Goal: Task Accomplishment & Management: Use online tool/utility

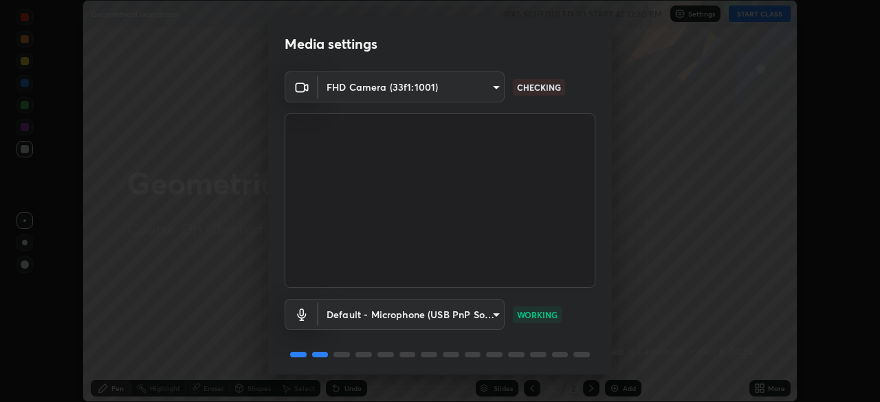
scroll to position [49, 0]
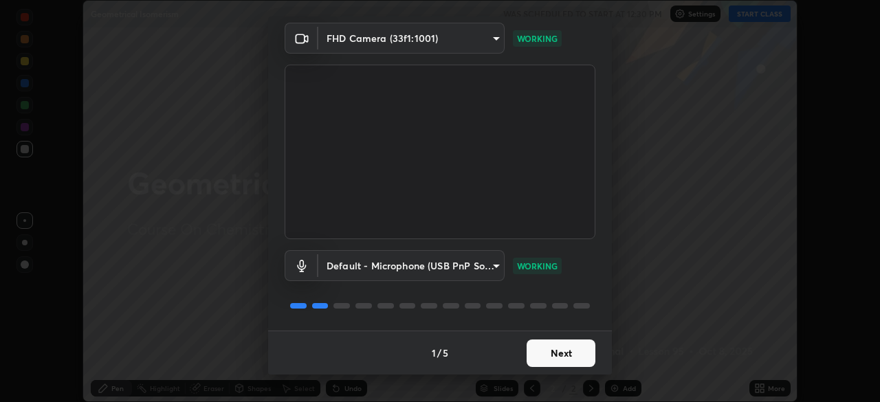
click at [586, 351] on button "Next" at bounding box center [561, 354] width 69 height 28
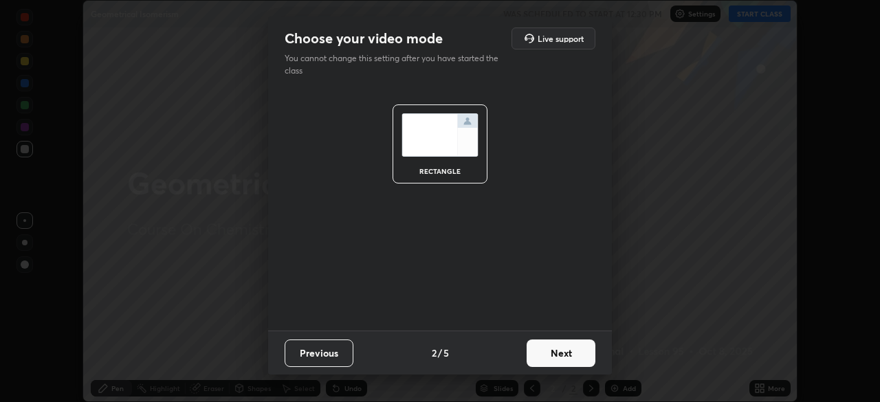
scroll to position [0, 0]
click at [562, 358] on button "Next" at bounding box center [561, 354] width 69 height 28
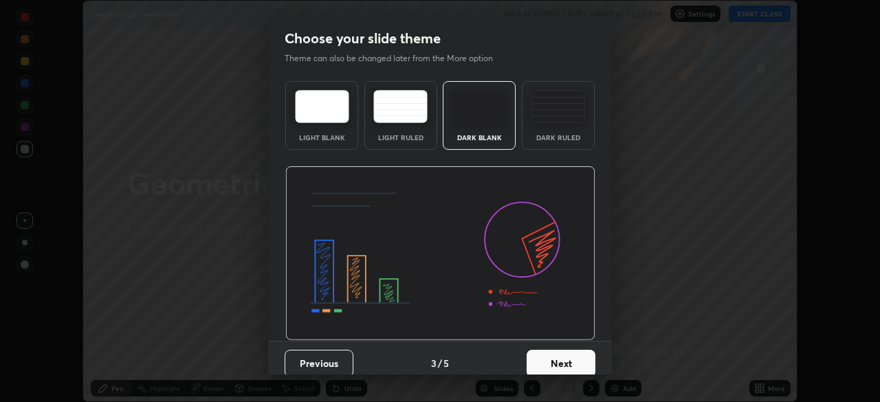
click at [572, 362] on button "Next" at bounding box center [561, 364] width 69 height 28
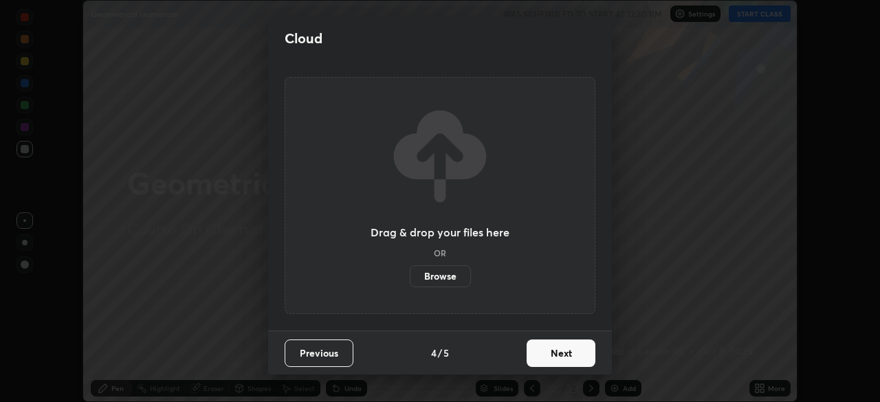
click at [446, 281] on label "Browse" at bounding box center [440, 276] width 61 height 22
click at [410, 281] on input "Browse" at bounding box center [410, 276] width 0 height 22
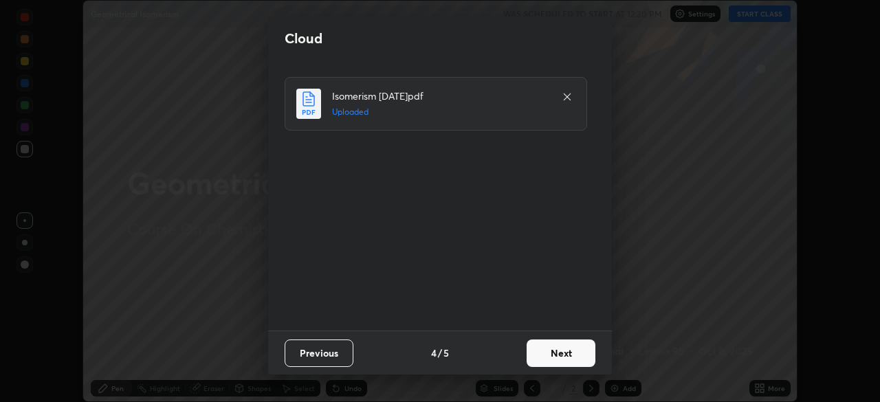
click at [556, 360] on button "Next" at bounding box center [561, 354] width 69 height 28
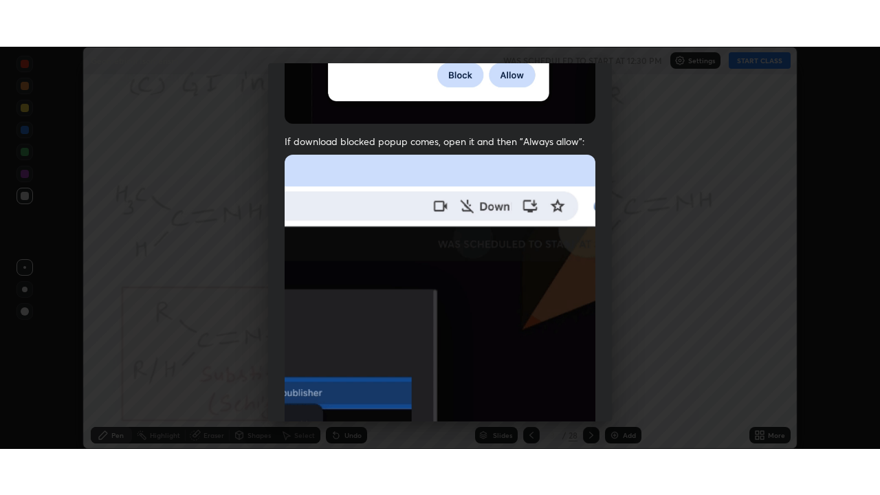
scroll to position [329, 0]
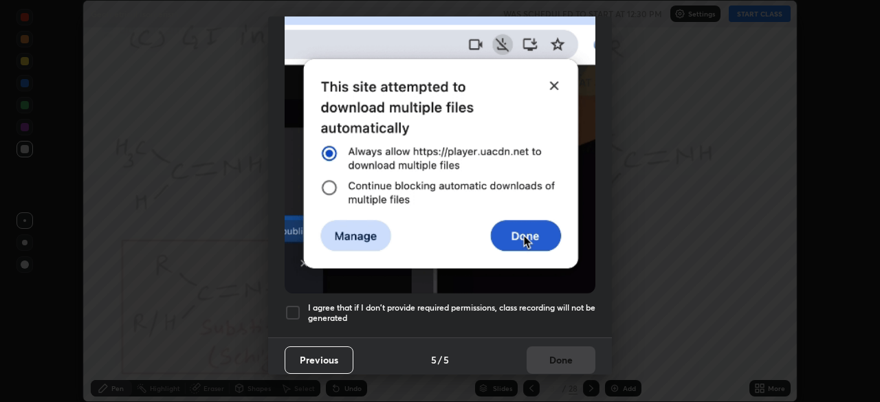
click at [543, 315] on h5 "I agree that if I don't provide required permissions, class recording will not …" at bounding box center [451, 313] width 287 height 21
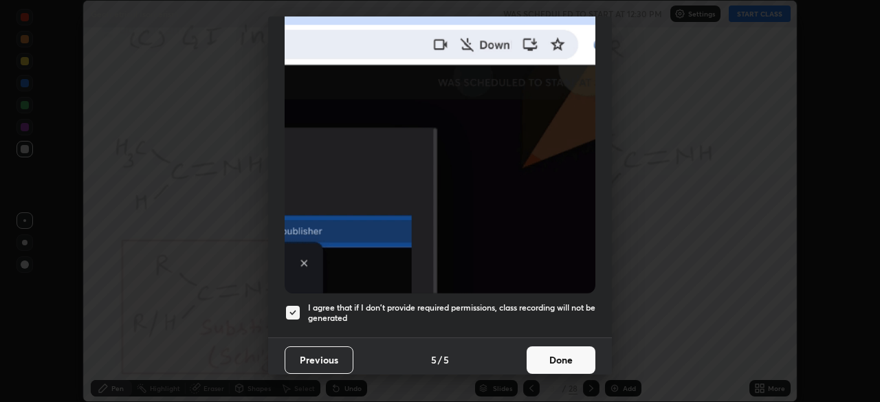
click at [563, 362] on button "Done" at bounding box center [561, 361] width 69 height 28
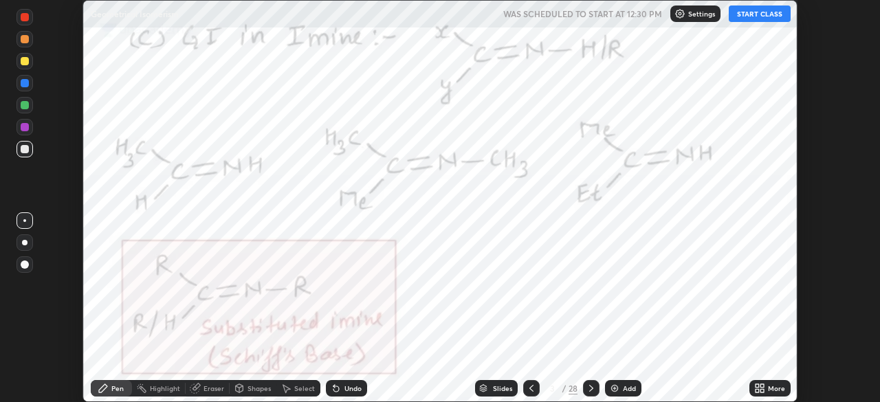
click at [770, 393] on div "More" at bounding box center [770, 388] width 41 height 17
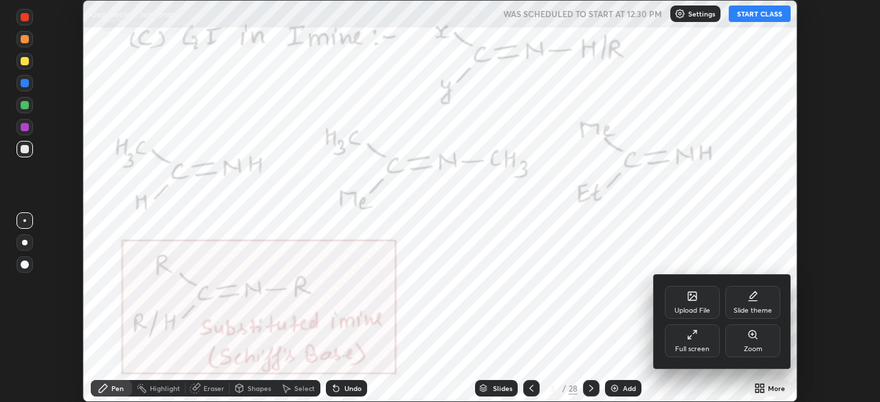
click at [704, 354] on div "Full screen" at bounding box center [692, 341] width 55 height 33
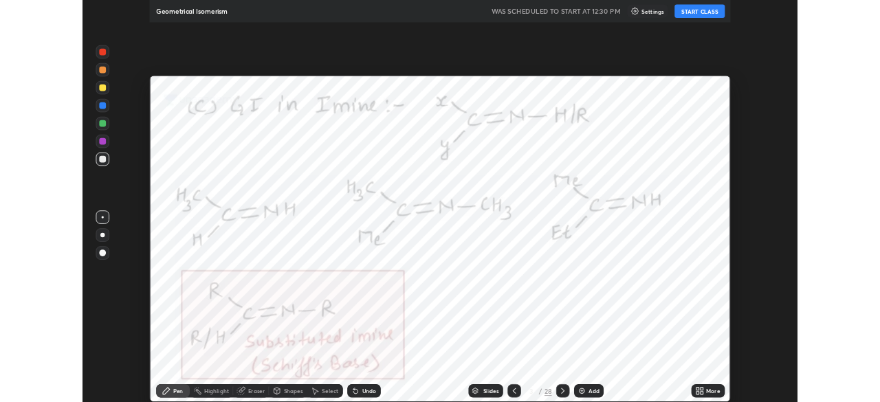
scroll to position [495, 880]
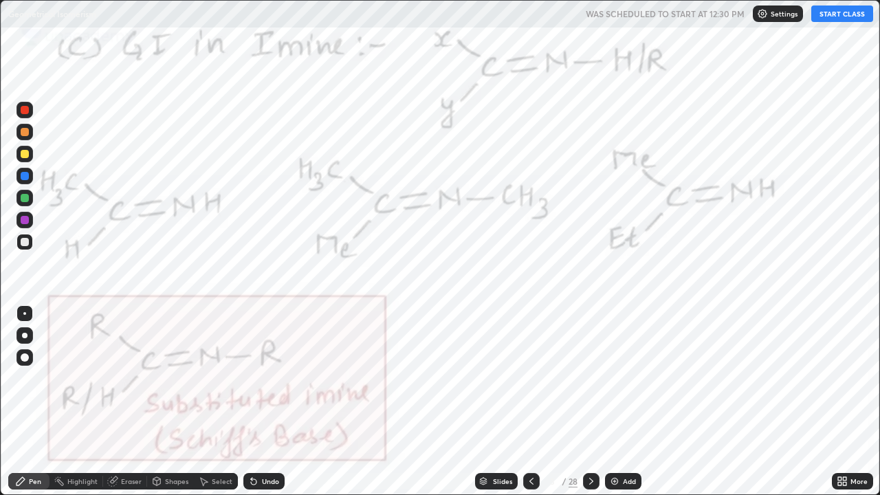
click at [530, 402] on icon at bounding box center [531, 481] width 11 height 11
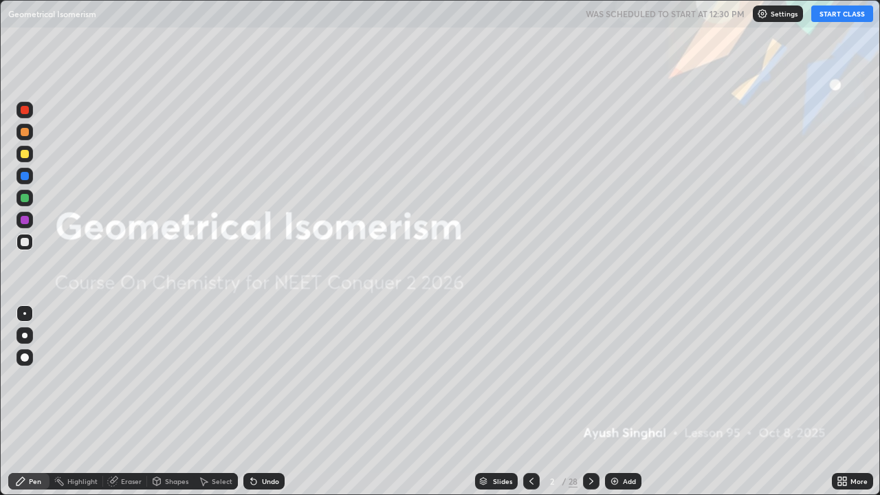
click at [615, 402] on div "Add" at bounding box center [623, 481] width 36 height 17
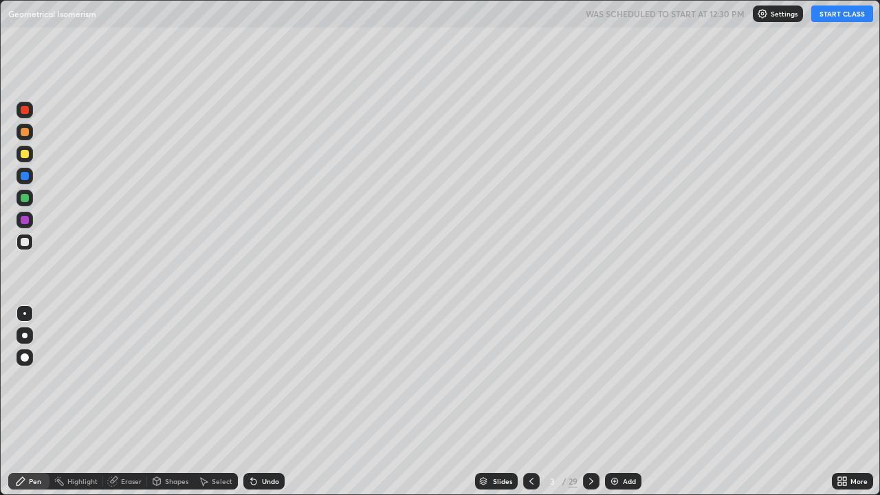
click at [831, 21] on button "START CLASS" at bounding box center [843, 14] width 62 height 17
click at [25, 243] on div at bounding box center [25, 242] width 8 height 8
click at [30, 243] on div at bounding box center [25, 242] width 17 height 17
click at [23, 249] on div at bounding box center [25, 242] width 17 height 17
click at [24, 246] on div at bounding box center [25, 242] width 8 height 8
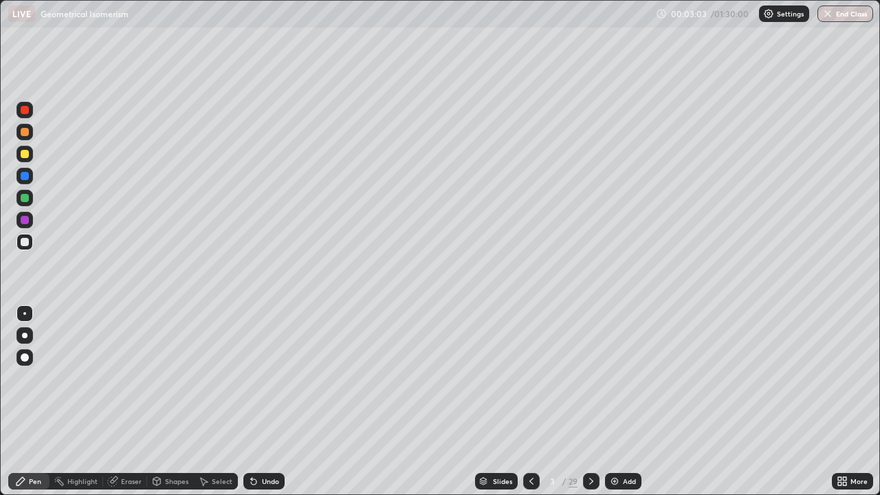
click at [28, 151] on div at bounding box center [25, 154] width 8 height 8
click at [262, 402] on div "Undo" at bounding box center [270, 481] width 17 height 7
click at [257, 402] on div "Undo" at bounding box center [263, 481] width 41 height 17
click at [252, 402] on icon at bounding box center [254, 482] width 6 height 6
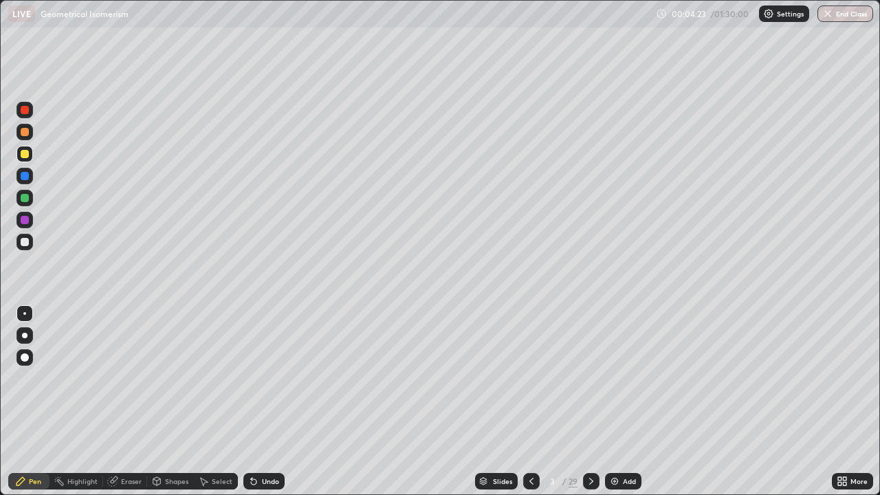
click at [251, 402] on icon at bounding box center [254, 482] width 6 height 6
click at [248, 402] on icon at bounding box center [253, 481] width 11 height 11
click at [251, 402] on icon at bounding box center [251, 478] width 1 height 1
click at [245, 402] on div "Undo" at bounding box center [263, 481] width 41 height 17
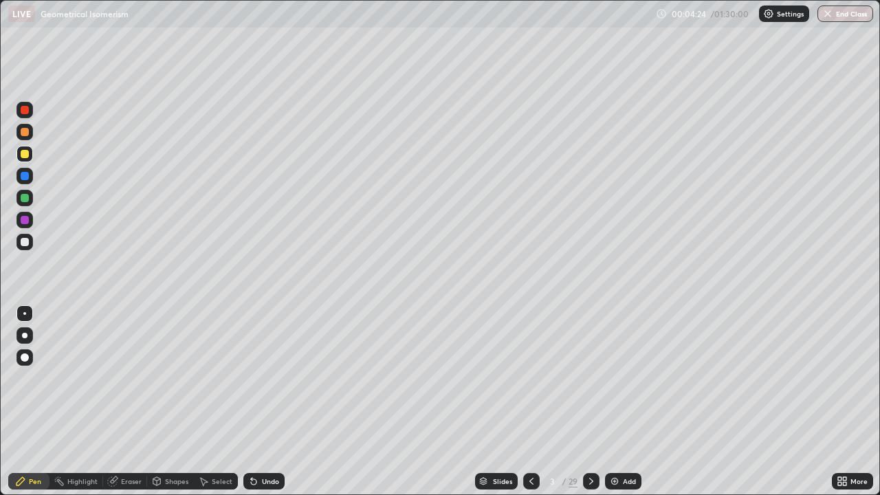
click at [244, 402] on div "Undo" at bounding box center [263, 481] width 41 height 17
click at [265, 402] on div "Undo" at bounding box center [270, 481] width 17 height 7
click at [257, 402] on div "Undo" at bounding box center [263, 481] width 41 height 17
click at [254, 402] on icon at bounding box center [254, 482] width 6 height 6
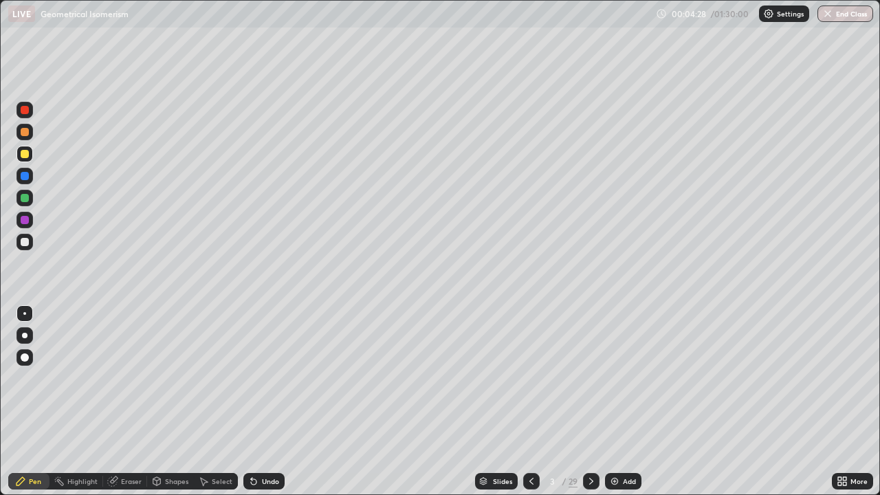
click at [254, 402] on icon at bounding box center [254, 482] width 6 height 6
click at [219, 402] on div "Select" at bounding box center [222, 481] width 21 height 7
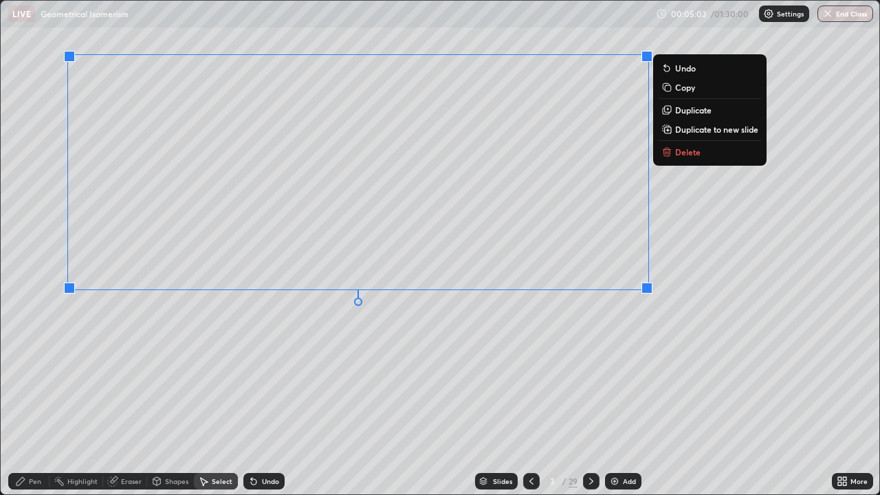
click at [34, 402] on div "Pen" at bounding box center [35, 481] width 12 height 7
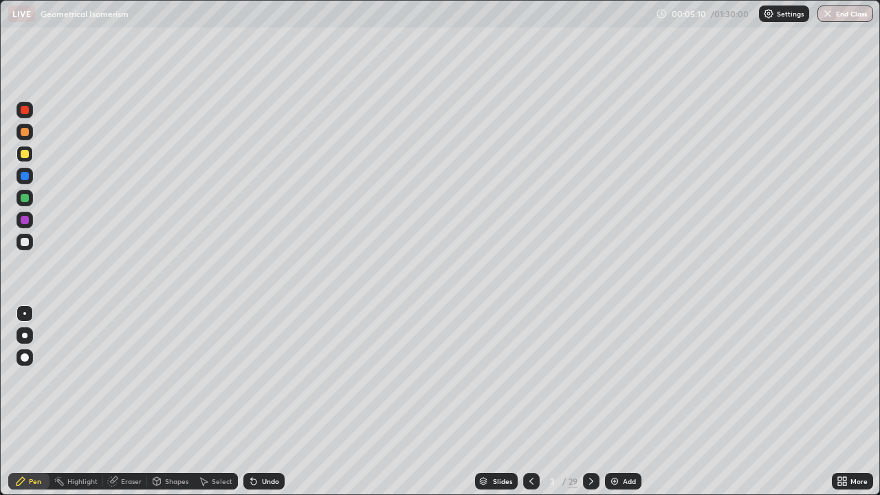
click at [28, 241] on div at bounding box center [25, 242] width 8 height 8
click at [590, 402] on icon at bounding box center [591, 481] width 11 height 11
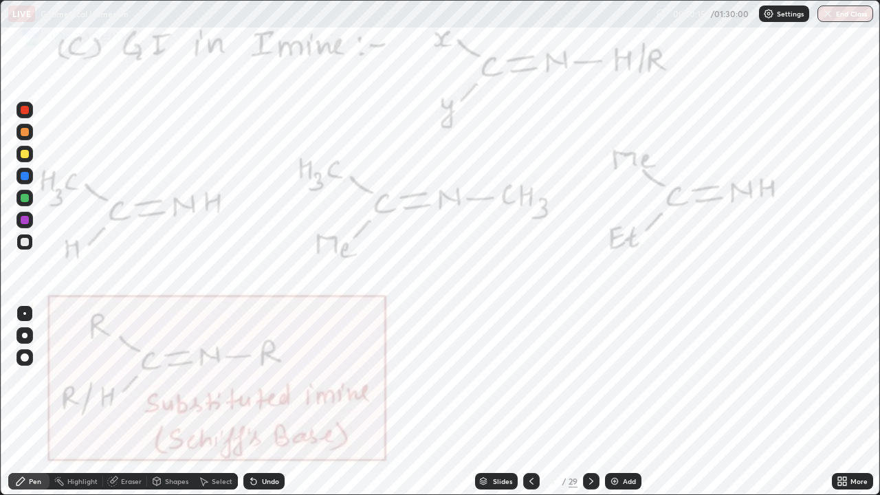
click at [529, 402] on icon at bounding box center [531, 481] width 11 height 11
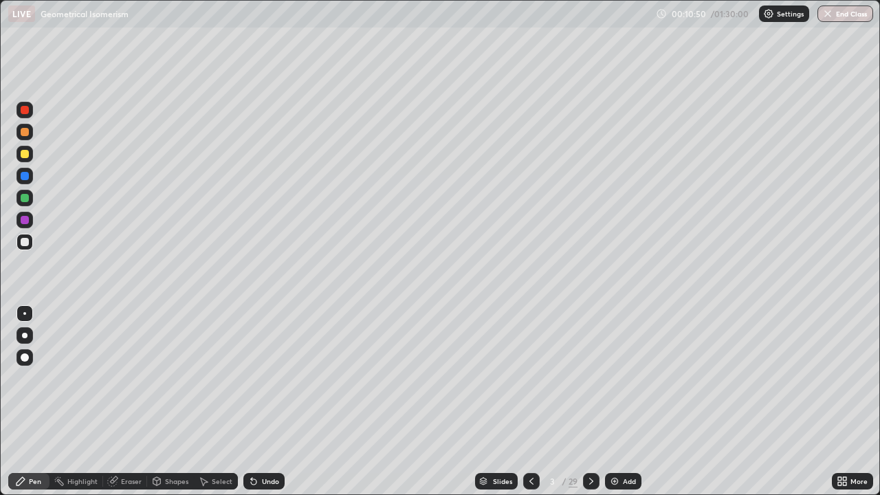
click at [588, 402] on div at bounding box center [591, 481] width 17 height 17
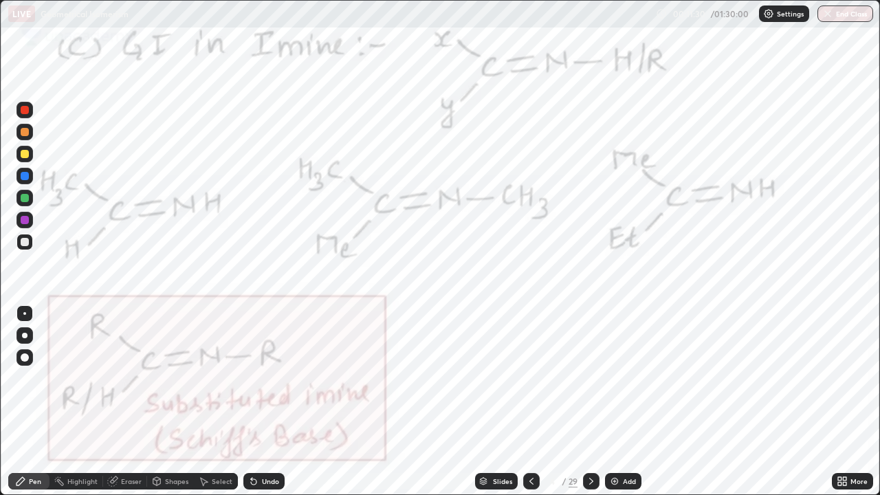
click at [22, 178] on div at bounding box center [25, 176] width 8 height 8
click at [590, 402] on icon at bounding box center [591, 481] width 11 height 11
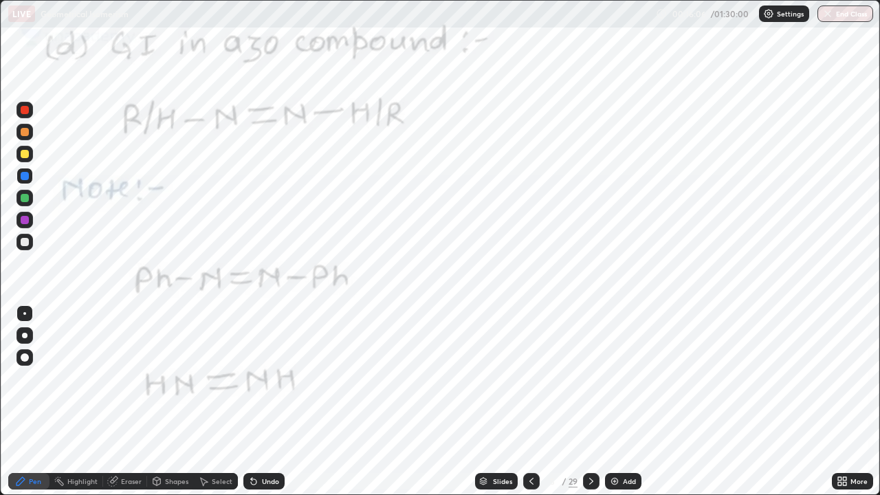
click at [257, 402] on div "Undo" at bounding box center [263, 481] width 41 height 17
click at [590, 402] on icon at bounding box center [591, 481] width 11 height 11
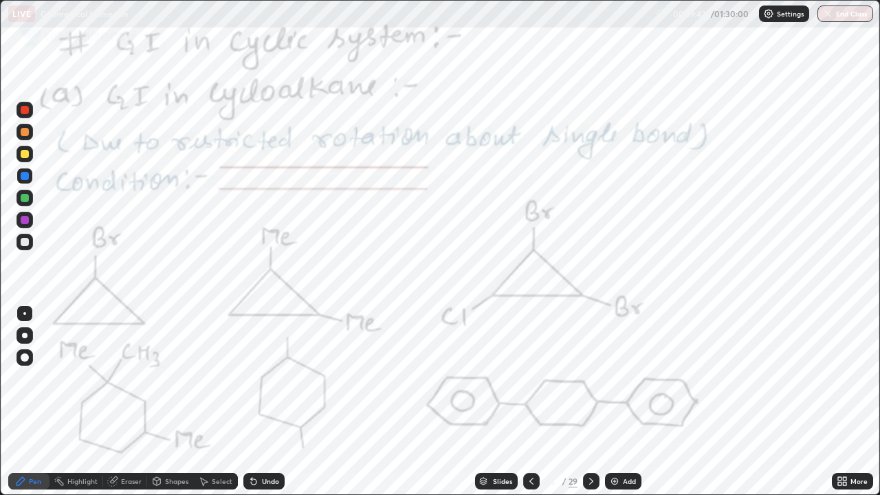
click at [26, 220] on div at bounding box center [25, 220] width 8 height 8
click at [590, 402] on icon at bounding box center [591, 481] width 11 height 11
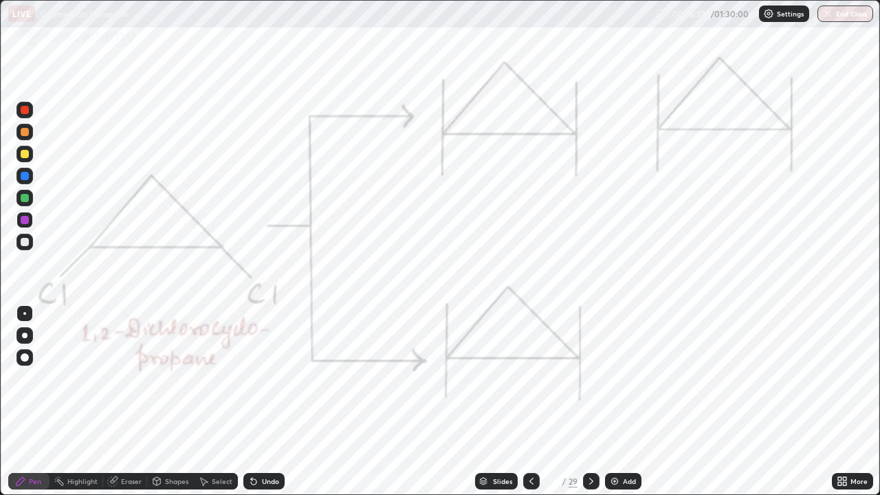
click at [528, 402] on icon at bounding box center [531, 481] width 11 height 11
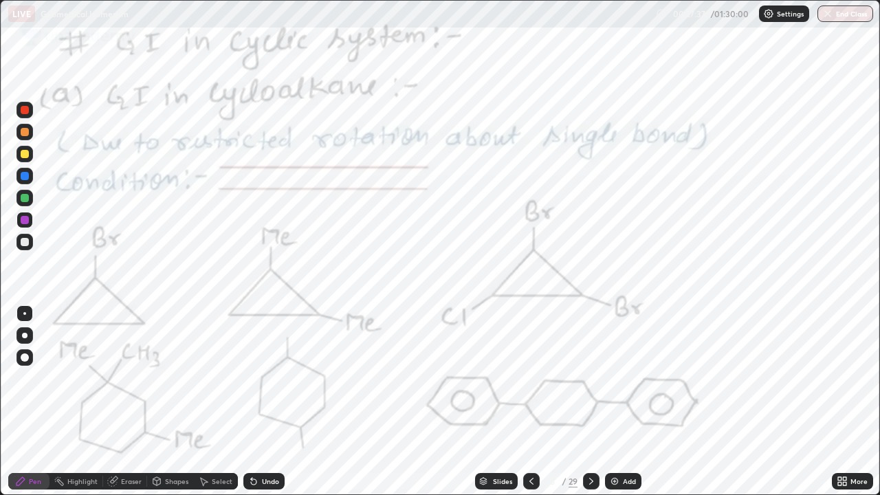
click at [590, 402] on icon at bounding box center [591, 481] width 11 height 11
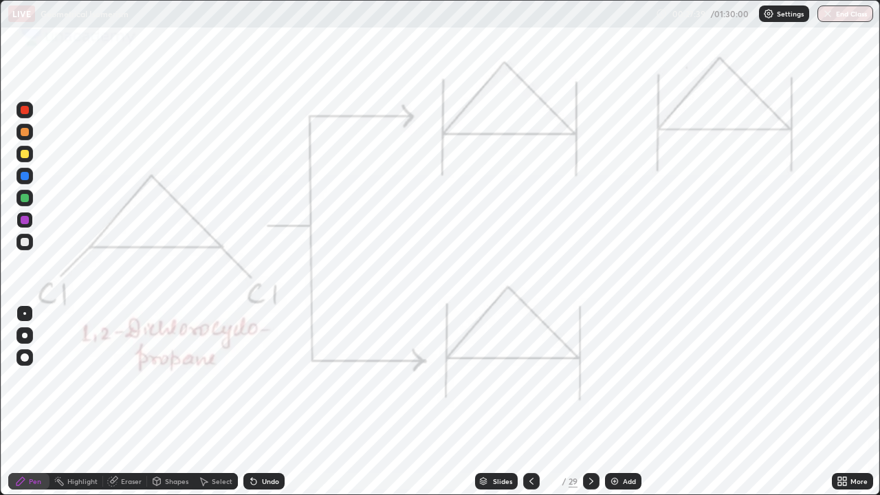
click at [25, 221] on div at bounding box center [25, 220] width 8 height 8
click at [269, 402] on div "Undo" at bounding box center [270, 481] width 17 height 7
click at [266, 402] on div "Undo" at bounding box center [270, 481] width 17 height 7
click at [263, 402] on div "Undo" at bounding box center [270, 481] width 17 height 7
click at [266, 402] on div "Undo" at bounding box center [270, 481] width 17 height 7
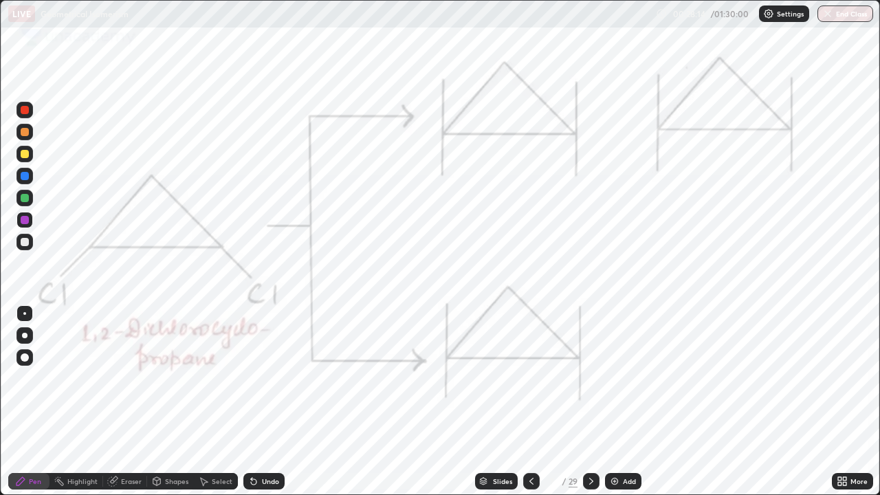
click at [266, 402] on div "Undo" at bounding box center [270, 481] width 17 height 7
click at [263, 402] on div "Undo" at bounding box center [263, 481] width 41 height 17
click at [260, 402] on div "Undo" at bounding box center [263, 481] width 41 height 17
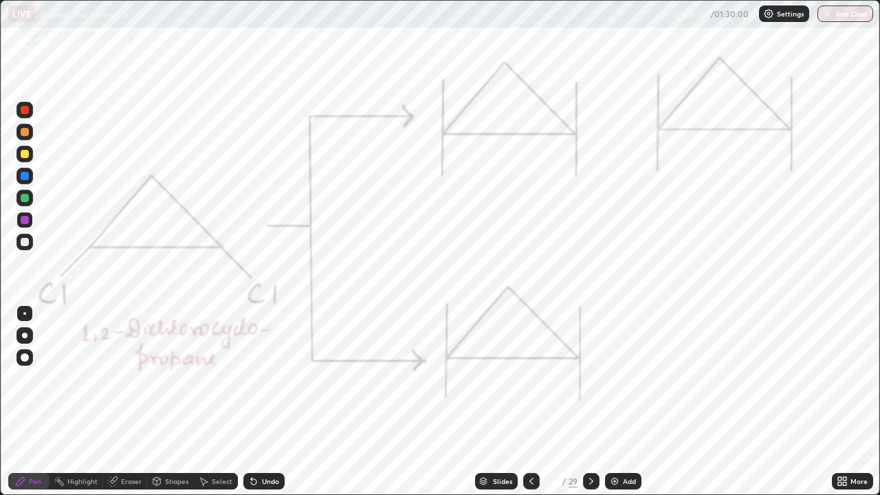
click at [261, 402] on div "Undo" at bounding box center [263, 481] width 41 height 17
click at [264, 402] on div "Undo" at bounding box center [263, 481] width 41 height 17
click at [268, 402] on div "Undo" at bounding box center [270, 481] width 17 height 7
click at [590, 402] on icon at bounding box center [591, 481] width 11 height 11
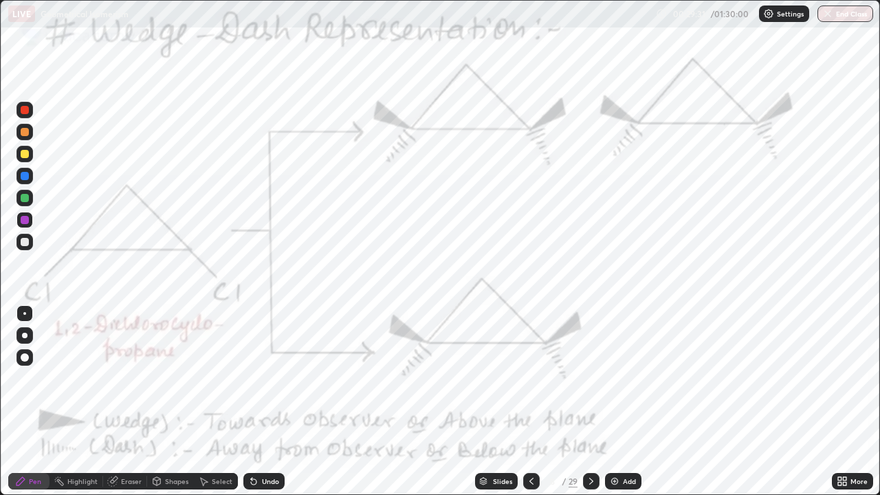
click at [530, 402] on icon at bounding box center [531, 481] width 11 height 11
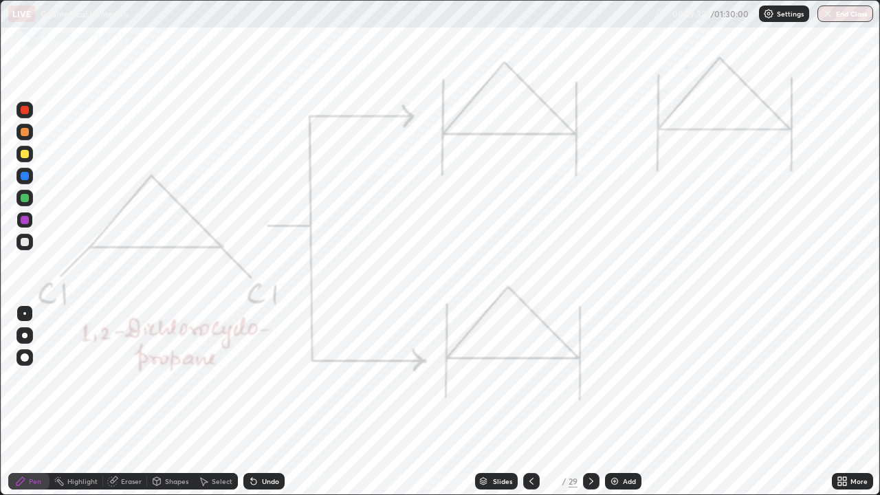
click at [583, 402] on div at bounding box center [591, 481] width 17 height 17
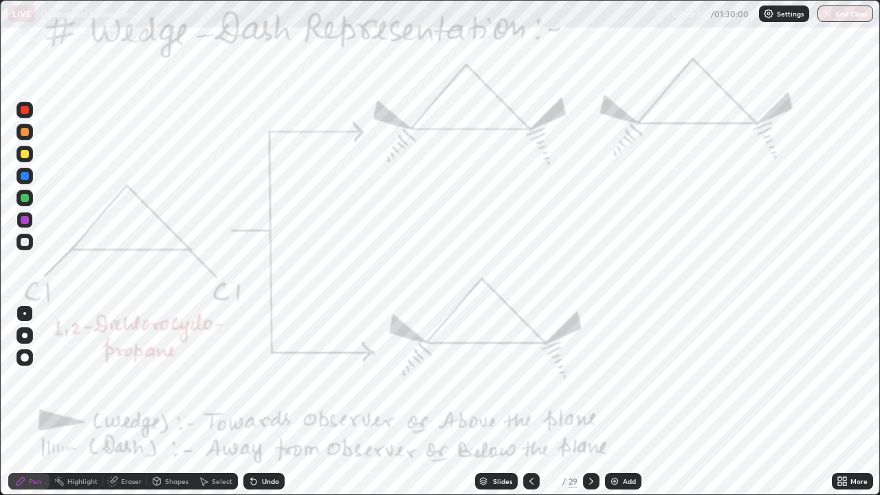
click at [590, 402] on icon at bounding box center [591, 481] width 11 height 11
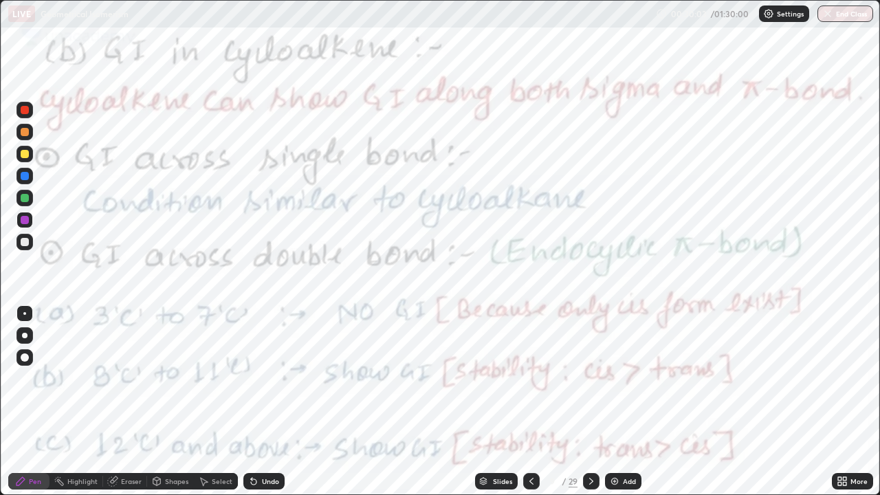
click at [257, 402] on div "Undo" at bounding box center [263, 481] width 41 height 17
click at [611, 402] on img at bounding box center [614, 481] width 11 height 11
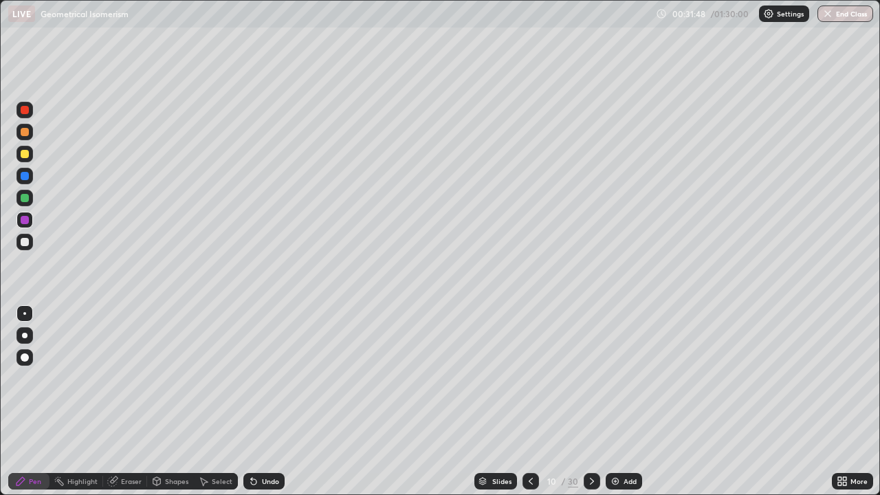
click at [276, 402] on div "Undo" at bounding box center [263, 481] width 41 height 17
click at [30, 182] on div at bounding box center [25, 176] width 17 height 17
click at [27, 250] on div at bounding box center [25, 242] width 17 height 17
click at [26, 224] on div at bounding box center [25, 220] width 8 height 8
click at [30, 246] on div at bounding box center [25, 242] width 17 height 17
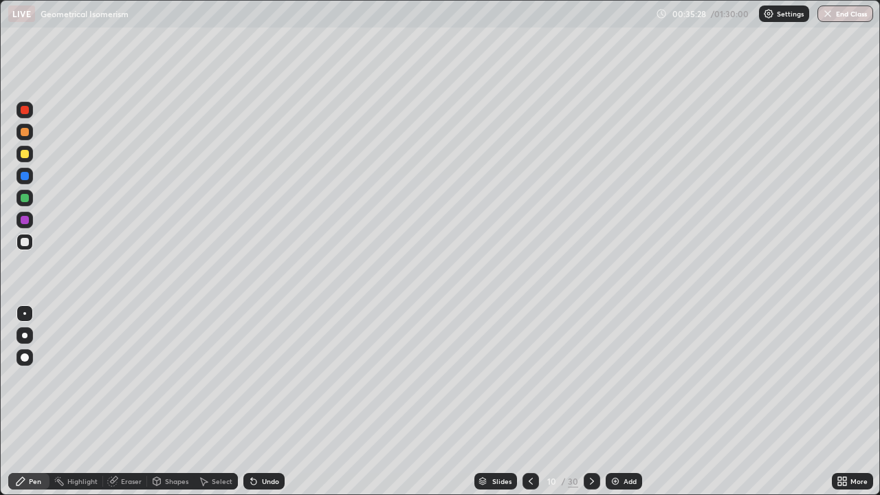
click at [535, 402] on icon at bounding box center [530, 481] width 11 height 11
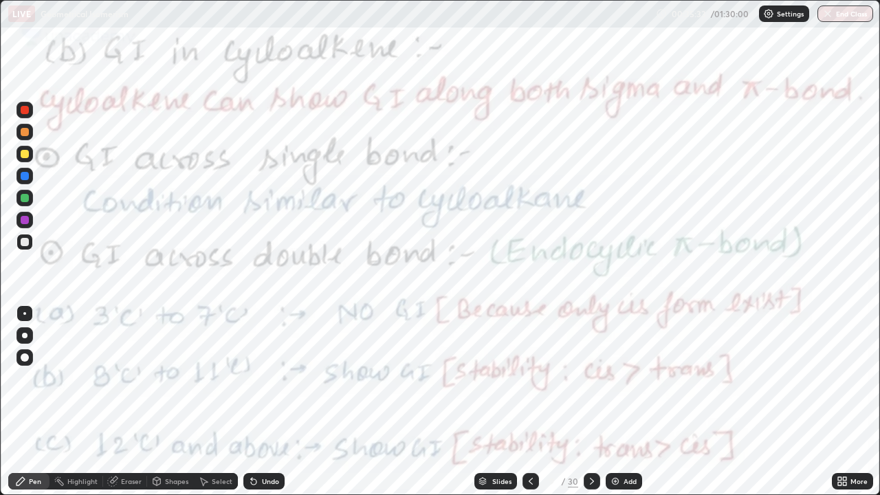
click at [27, 202] on div at bounding box center [25, 198] width 8 height 8
click at [585, 402] on div at bounding box center [592, 481] width 17 height 17
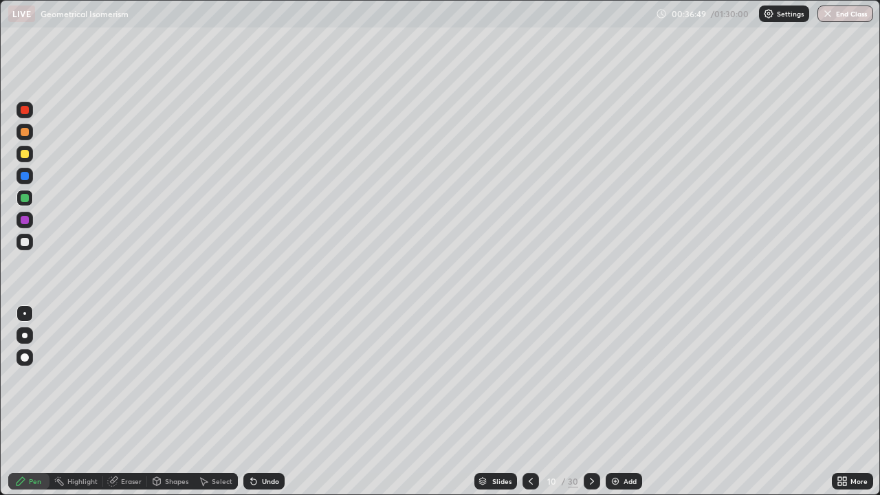
click at [530, 402] on icon at bounding box center [530, 481] width 11 height 11
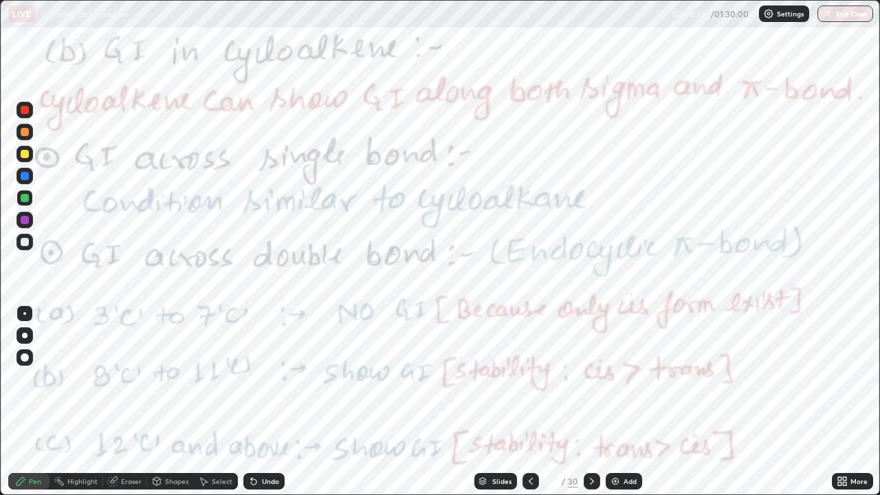
click at [591, 402] on icon at bounding box center [592, 481] width 11 height 11
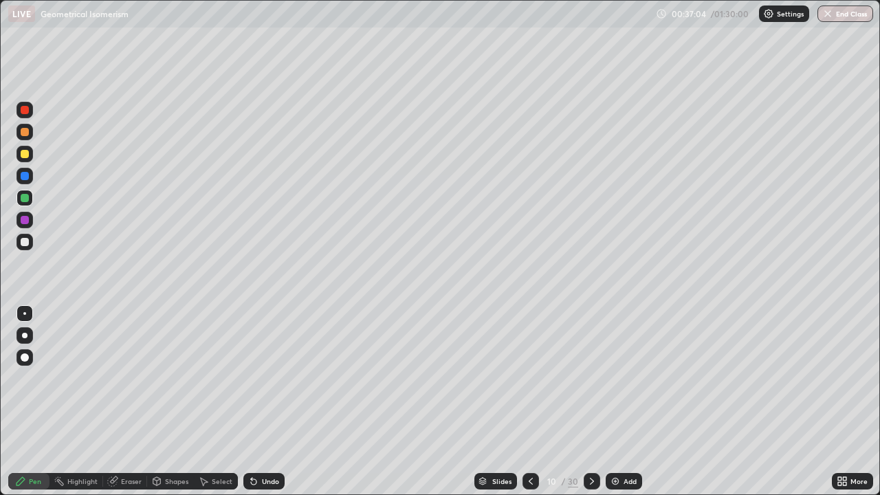
click at [534, 402] on div at bounding box center [531, 481] width 17 height 17
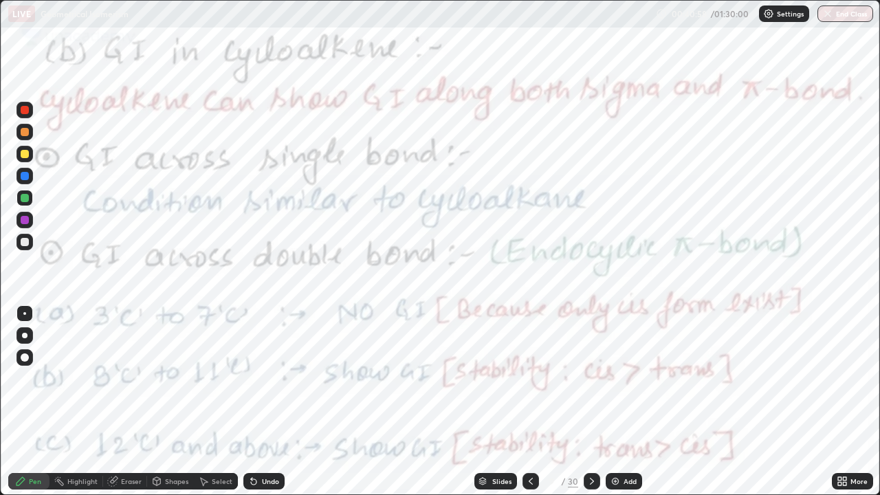
click at [587, 402] on icon at bounding box center [592, 481] width 11 height 11
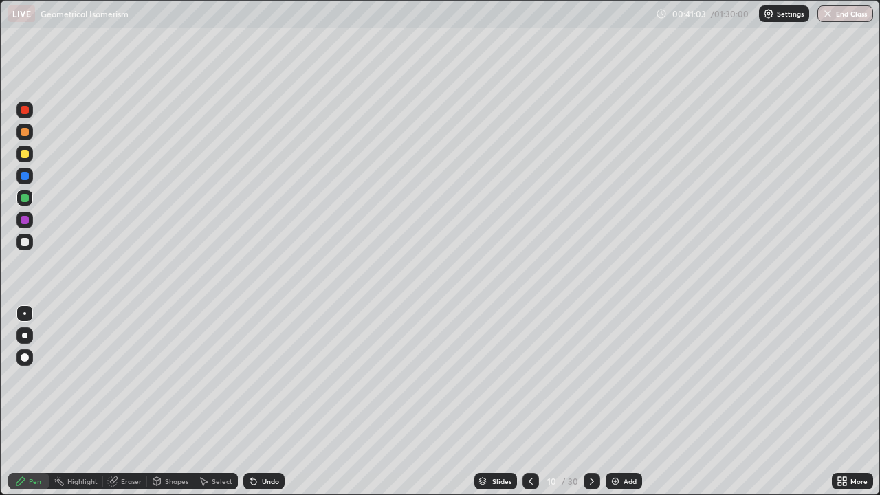
click at [532, 402] on div at bounding box center [531, 481] width 17 height 17
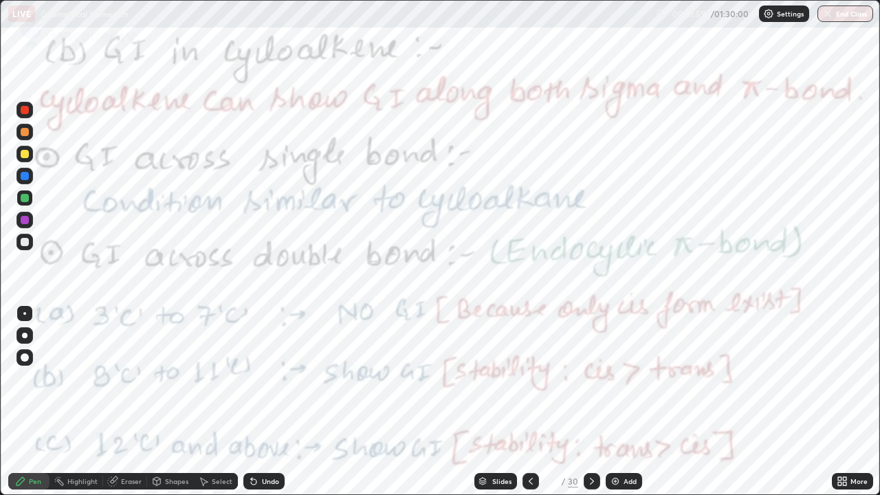
click at [593, 402] on icon at bounding box center [592, 481] width 11 height 11
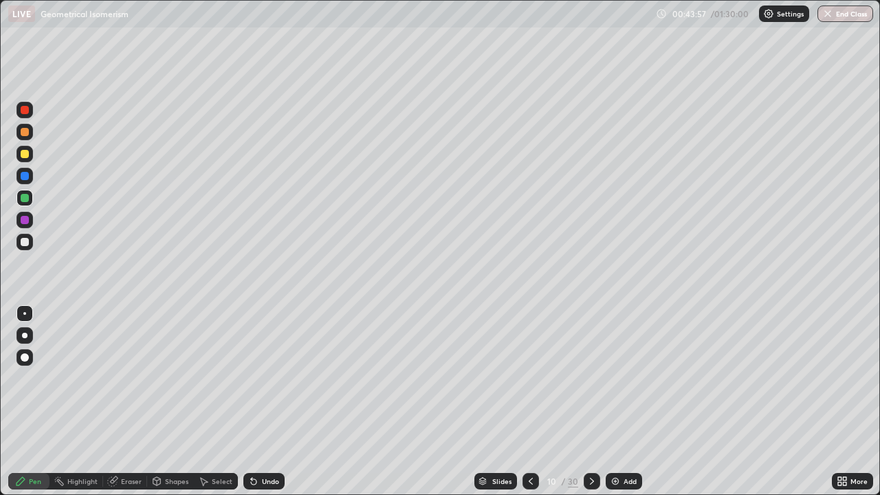
click at [594, 402] on div at bounding box center [592, 481] width 17 height 17
click at [537, 402] on div at bounding box center [531, 481] width 17 height 17
click at [597, 402] on div at bounding box center [592, 481] width 17 height 17
click at [591, 402] on icon at bounding box center [592, 481] width 11 height 11
click at [530, 402] on icon at bounding box center [530, 481] width 11 height 11
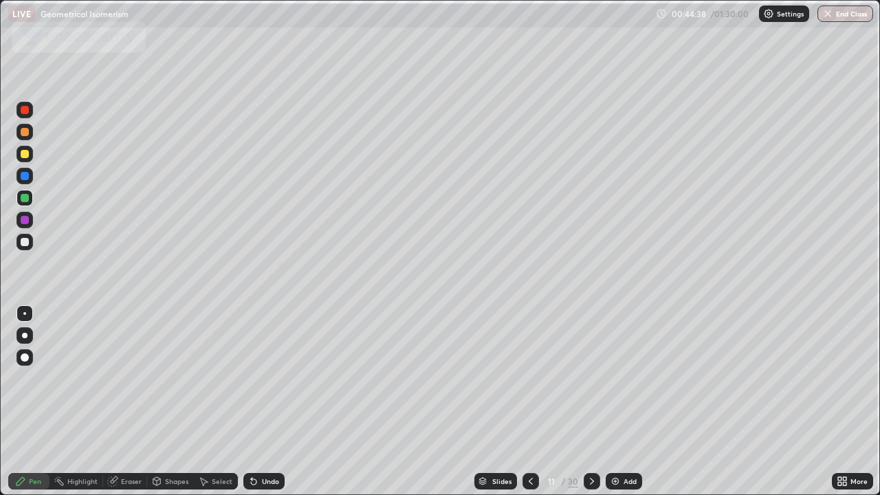
click at [530, 402] on icon at bounding box center [530, 481] width 11 height 11
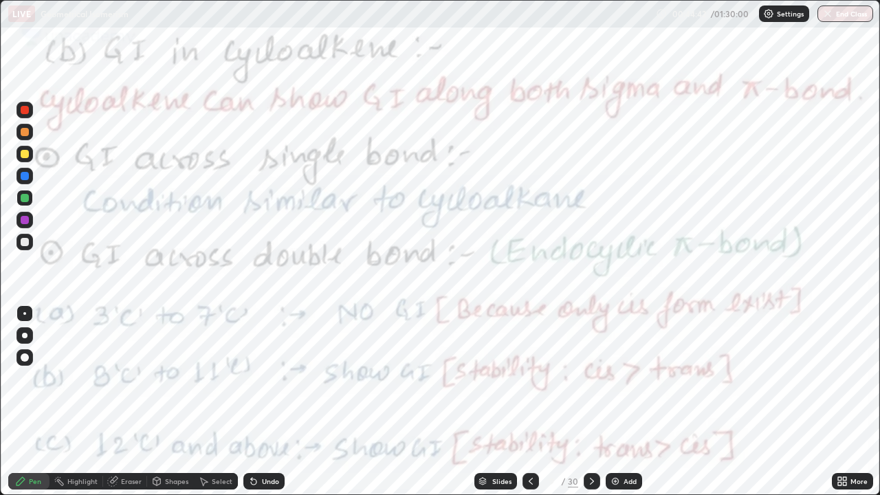
click at [591, 402] on icon at bounding box center [592, 481] width 11 height 11
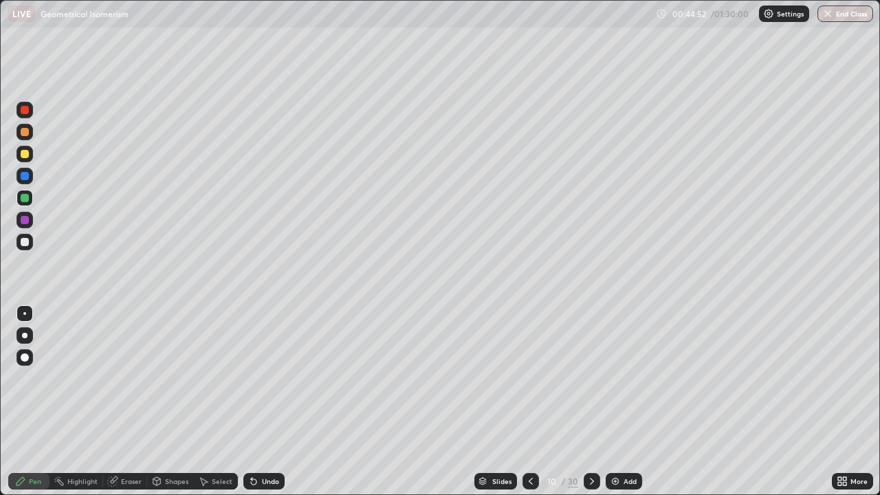
click at [590, 402] on icon at bounding box center [592, 481] width 4 height 7
click at [591, 402] on icon at bounding box center [592, 481] width 11 height 11
click at [25, 240] on div at bounding box center [25, 242] width 8 height 8
click at [592, 402] on icon at bounding box center [592, 481] width 11 height 11
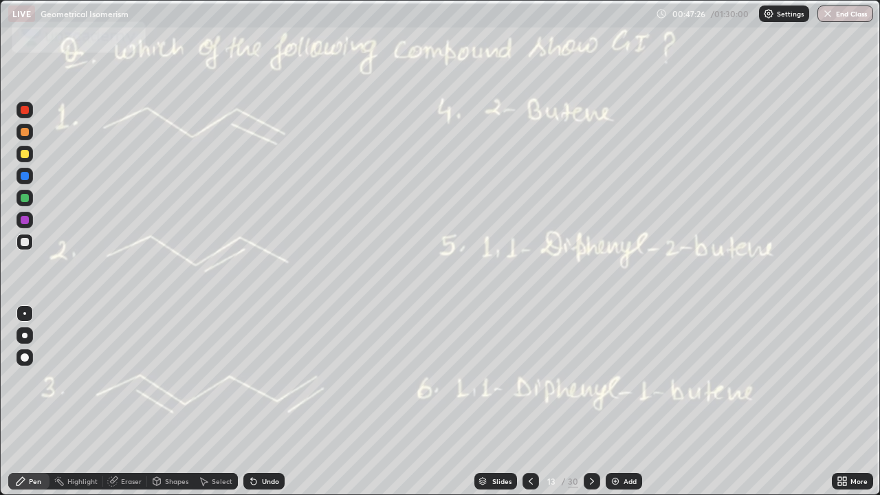
click at [276, 402] on div "Undo" at bounding box center [263, 481] width 41 height 17
click at [270, 402] on div "Undo" at bounding box center [270, 481] width 17 height 7
click at [266, 402] on div "Undo" at bounding box center [270, 481] width 17 height 7
click at [25, 248] on div at bounding box center [25, 242] width 17 height 17
click at [280, 402] on div "Undo" at bounding box center [263, 481] width 41 height 17
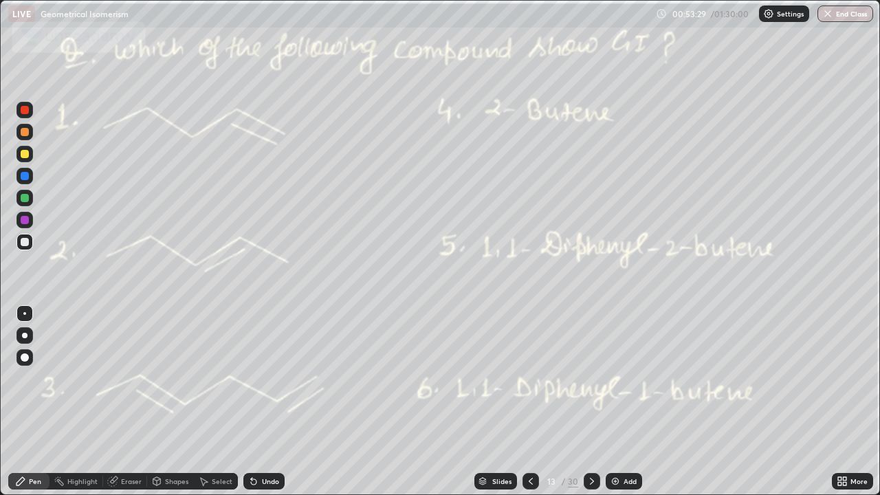
click at [591, 402] on icon at bounding box center [592, 481] width 11 height 11
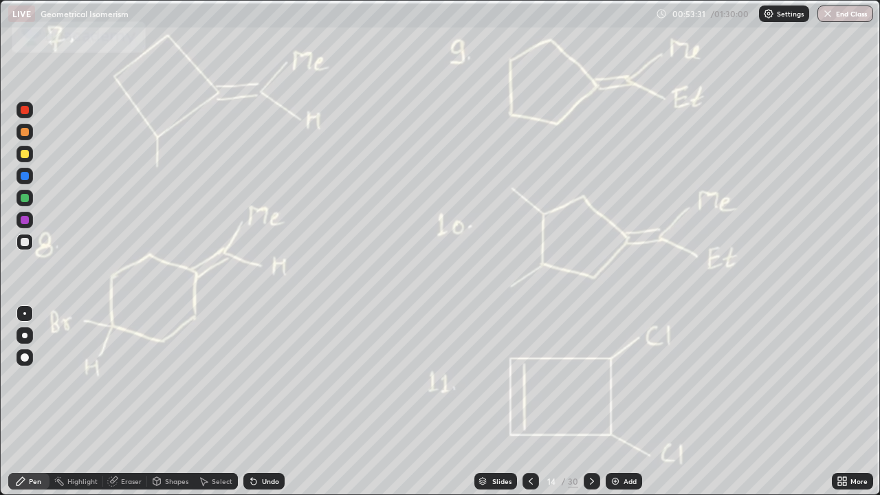
click at [524, 402] on div at bounding box center [531, 481] width 17 height 17
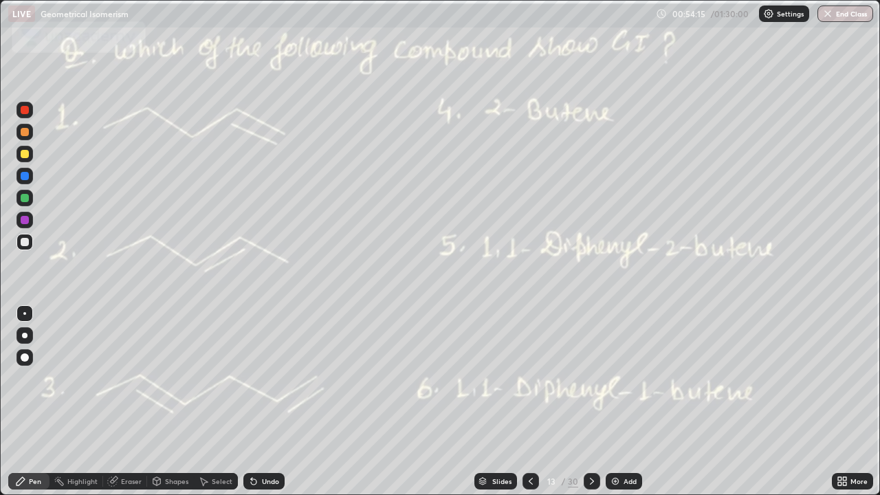
click at [591, 402] on icon at bounding box center [592, 481] width 11 height 11
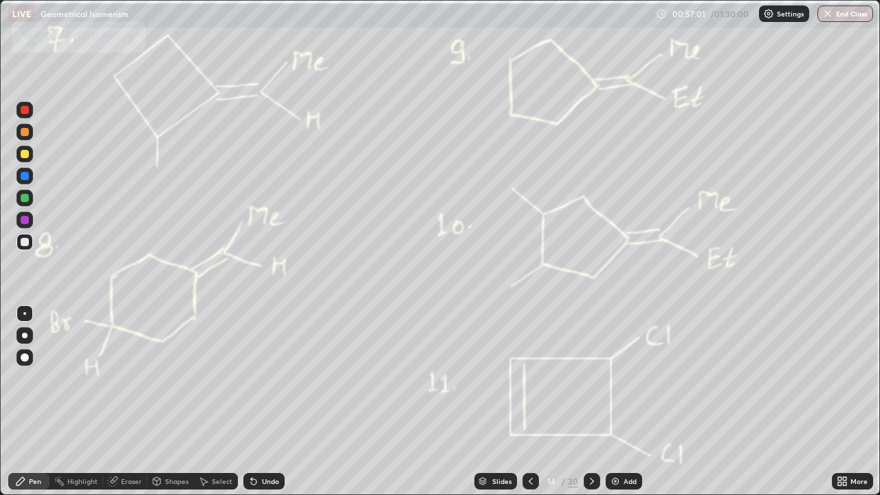
click at [25, 242] on div at bounding box center [25, 242] width 8 height 8
click at [536, 402] on div at bounding box center [531, 481] width 17 height 17
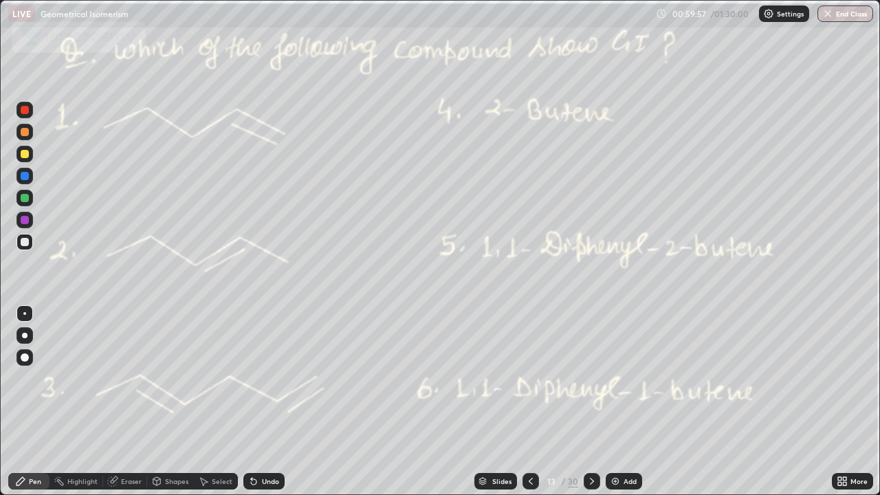
click at [533, 402] on icon at bounding box center [530, 481] width 11 height 11
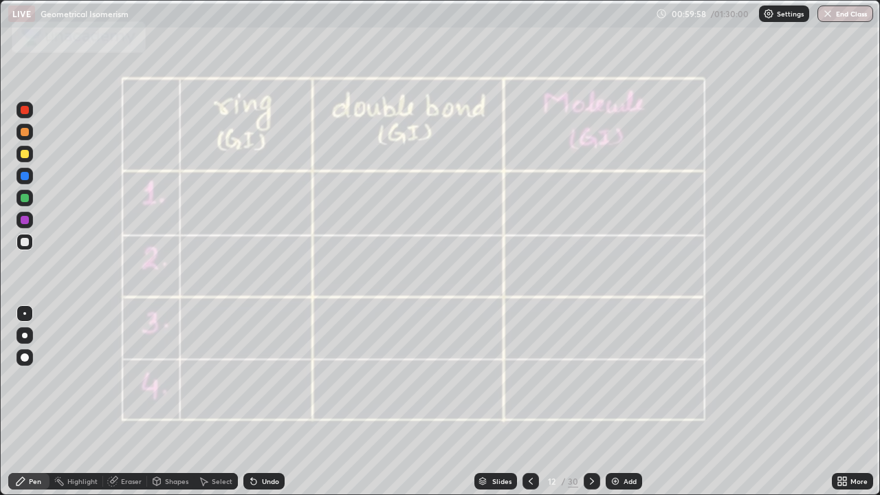
click at [530, 402] on icon at bounding box center [531, 481] width 4 height 7
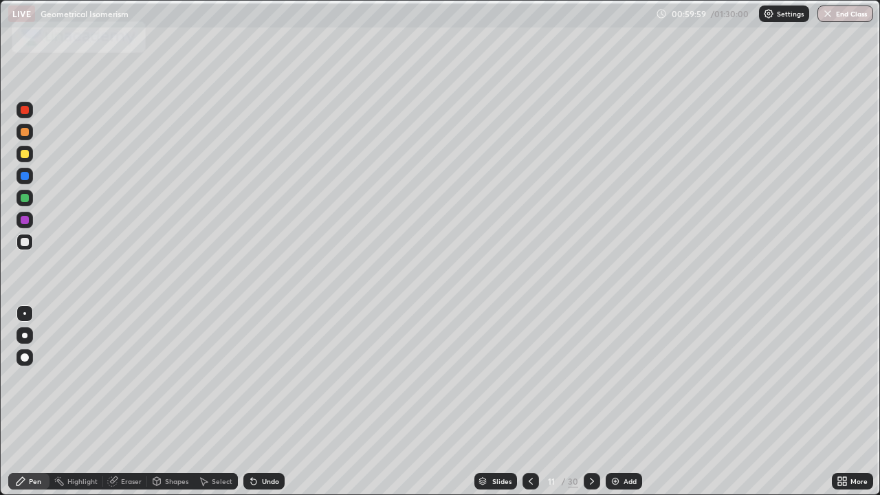
click at [585, 402] on div at bounding box center [592, 481] width 17 height 17
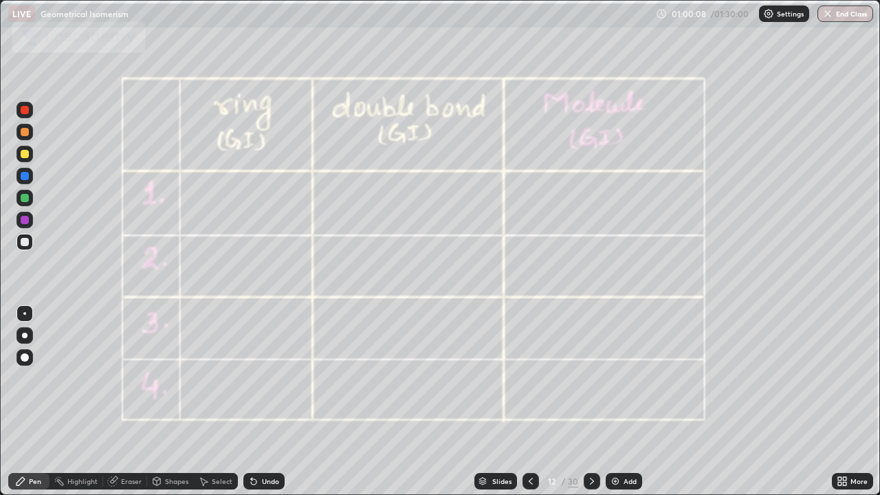
click at [591, 402] on icon at bounding box center [592, 481] width 11 height 11
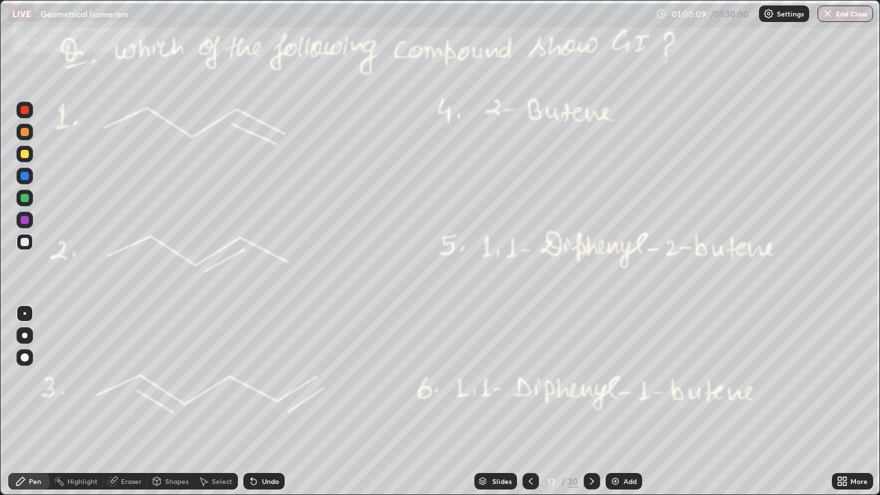
click at [591, 402] on icon at bounding box center [592, 481] width 11 height 11
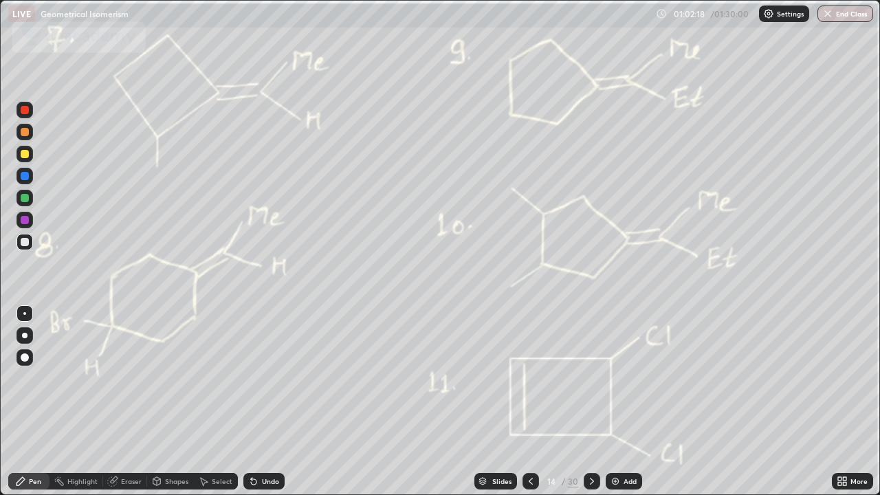
click at [591, 402] on icon at bounding box center [592, 481] width 11 height 11
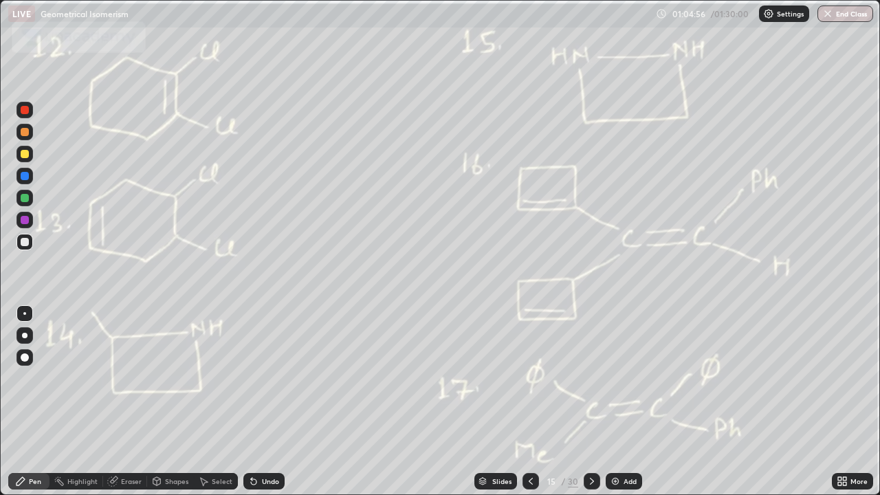
click at [23, 243] on div at bounding box center [25, 242] width 8 height 8
click at [251, 402] on icon at bounding box center [251, 478] width 1 height 1
click at [251, 402] on icon at bounding box center [254, 482] width 6 height 6
click at [591, 402] on div at bounding box center [592, 481] width 17 height 17
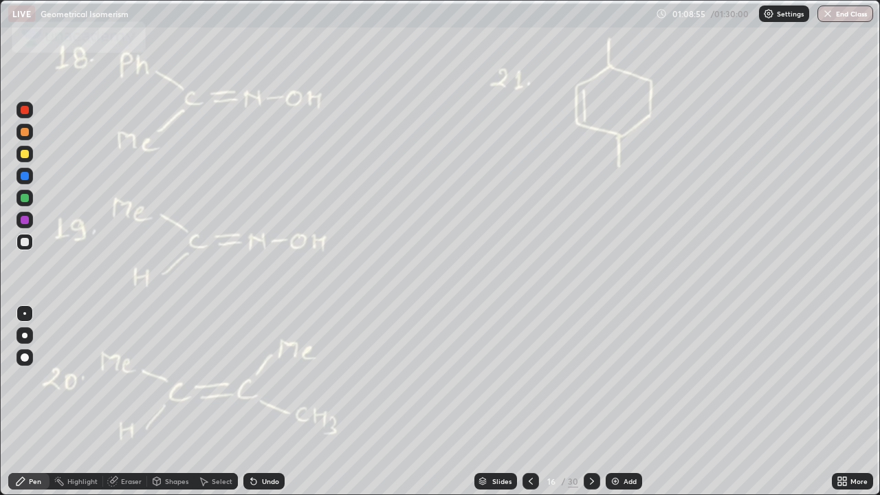
click at [592, 402] on icon at bounding box center [592, 481] width 11 height 11
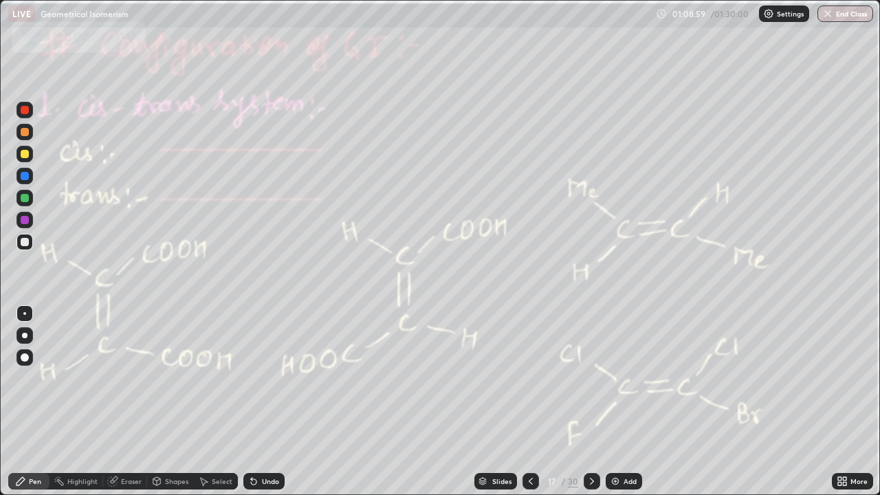
click at [25, 132] on div at bounding box center [25, 132] width 8 height 8
click at [591, 402] on icon at bounding box center [592, 481] width 11 height 11
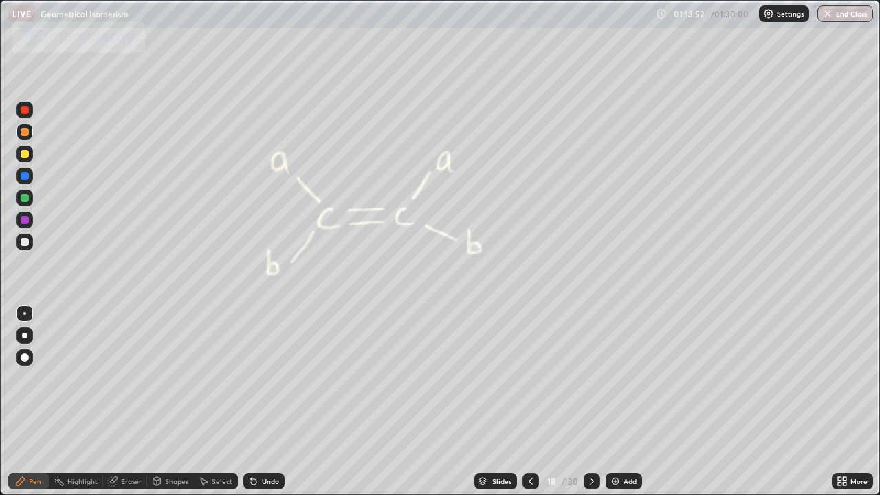
click at [591, 402] on icon at bounding box center [592, 481] width 11 height 11
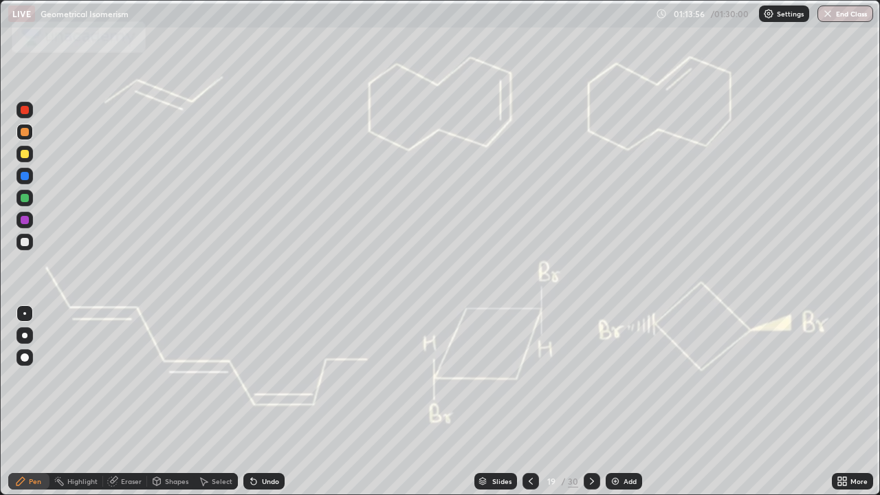
click at [25, 241] on div at bounding box center [25, 242] width 8 height 8
click at [529, 402] on icon at bounding box center [530, 481] width 11 height 11
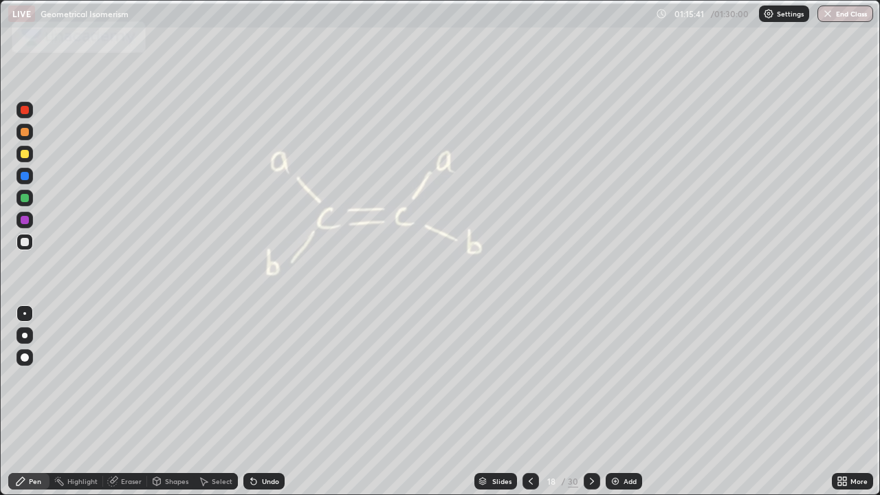
click at [530, 402] on icon at bounding box center [530, 481] width 11 height 11
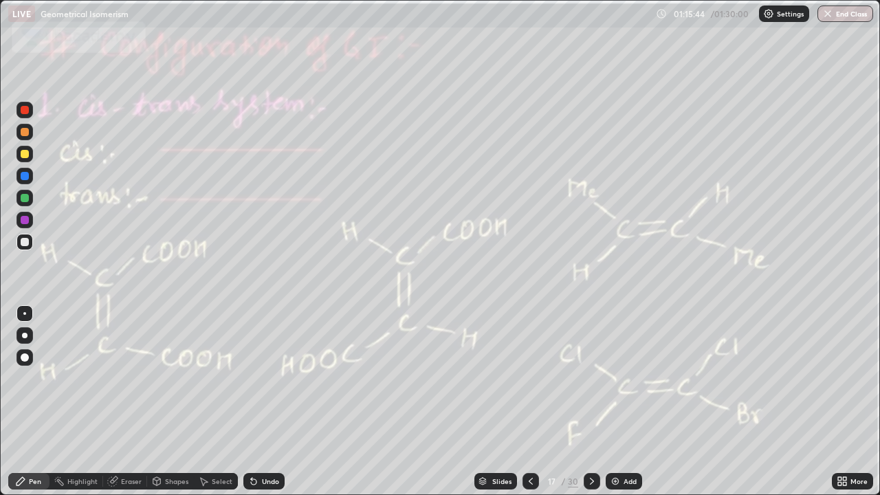
click at [589, 402] on icon at bounding box center [592, 481] width 11 height 11
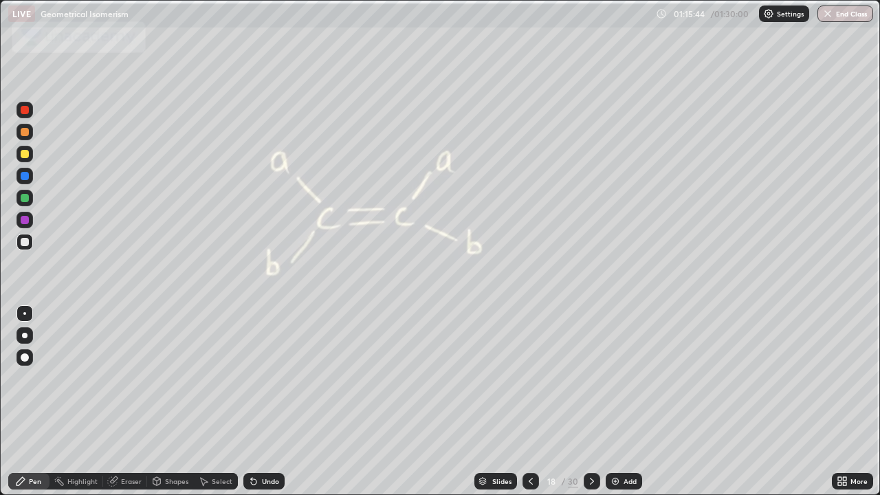
click at [591, 402] on icon at bounding box center [592, 481] width 11 height 11
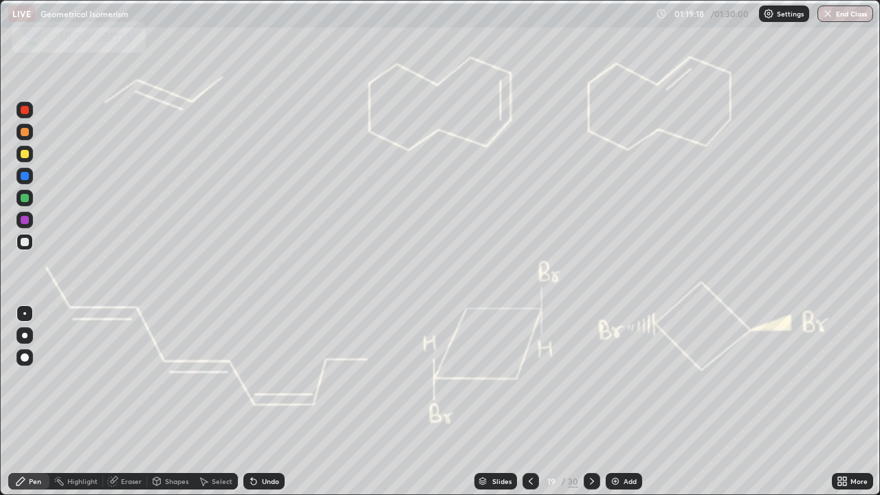
click at [530, 402] on icon at bounding box center [530, 481] width 11 height 11
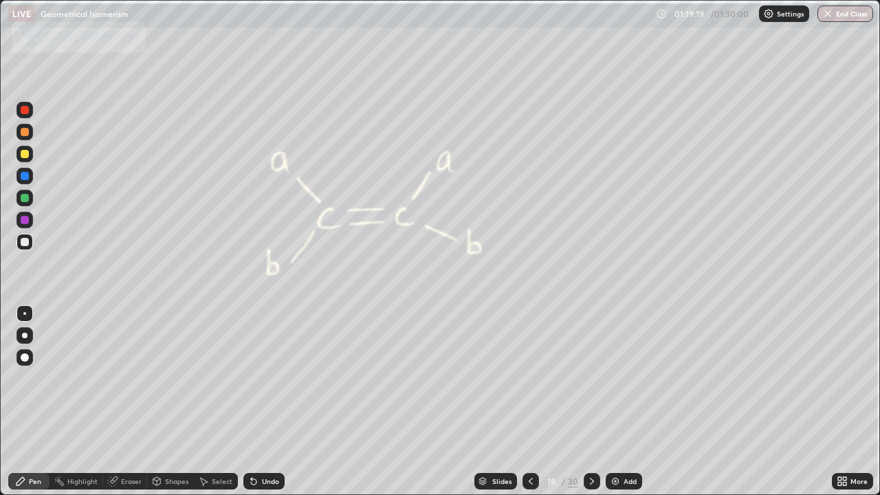
click at [589, 402] on icon at bounding box center [592, 481] width 11 height 11
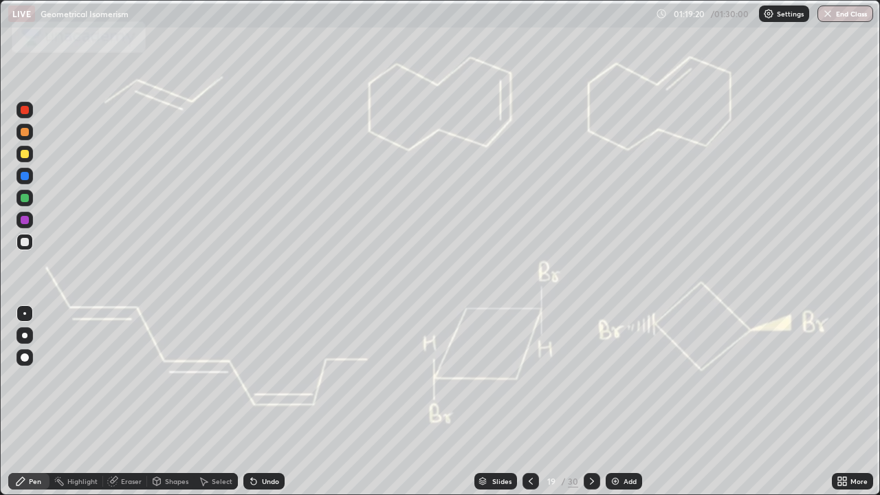
click at [596, 402] on icon at bounding box center [592, 481] width 11 height 11
click at [525, 402] on icon at bounding box center [530, 481] width 11 height 11
click at [530, 402] on icon at bounding box center [530, 481] width 11 height 11
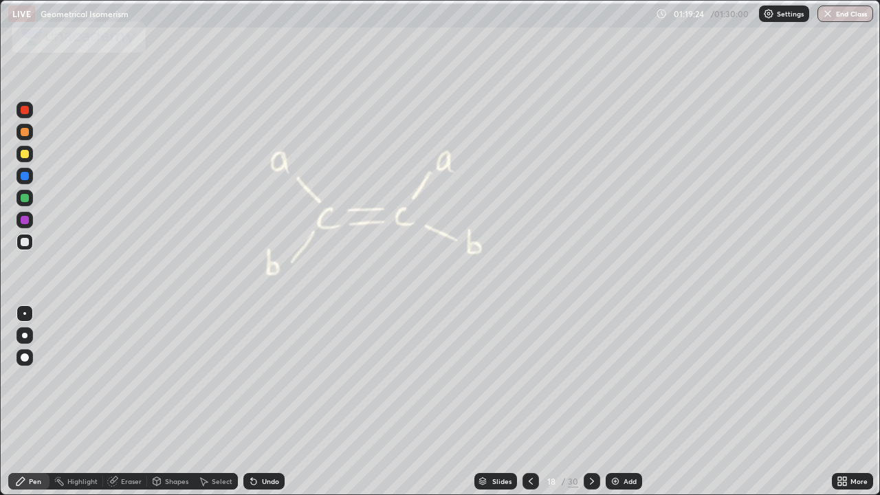
click at [530, 402] on icon at bounding box center [530, 481] width 11 height 11
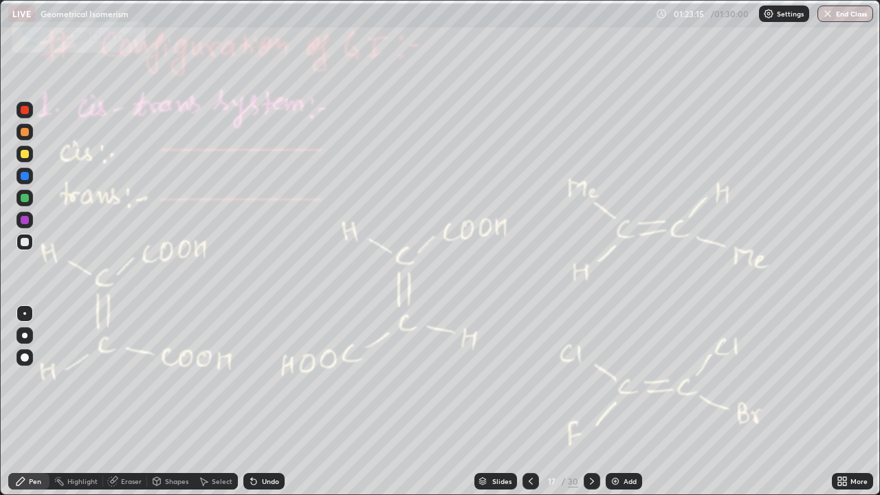
click at [530, 402] on icon at bounding box center [530, 481] width 11 height 11
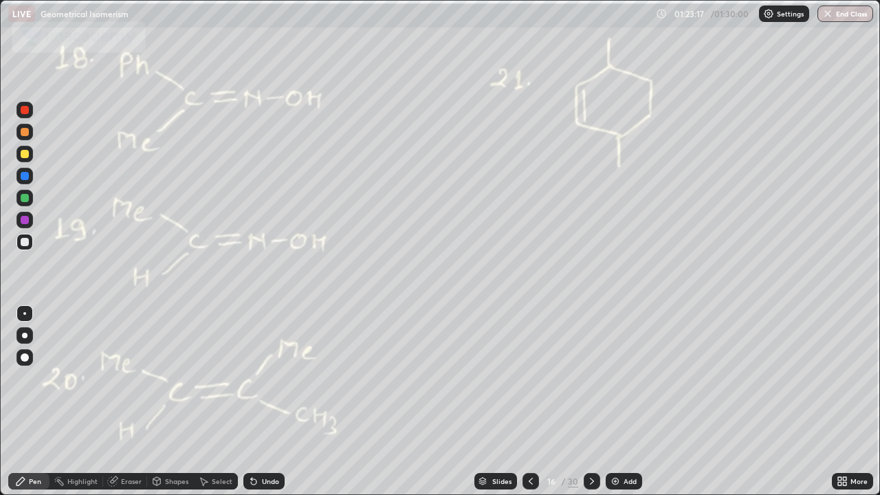
click at [530, 402] on icon at bounding box center [530, 481] width 11 height 11
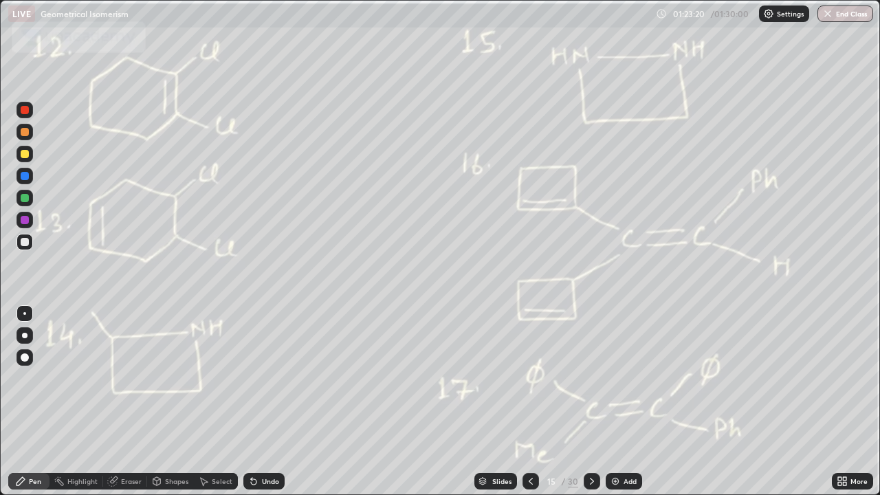
click at [530, 402] on icon at bounding box center [531, 481] width 4 height 7
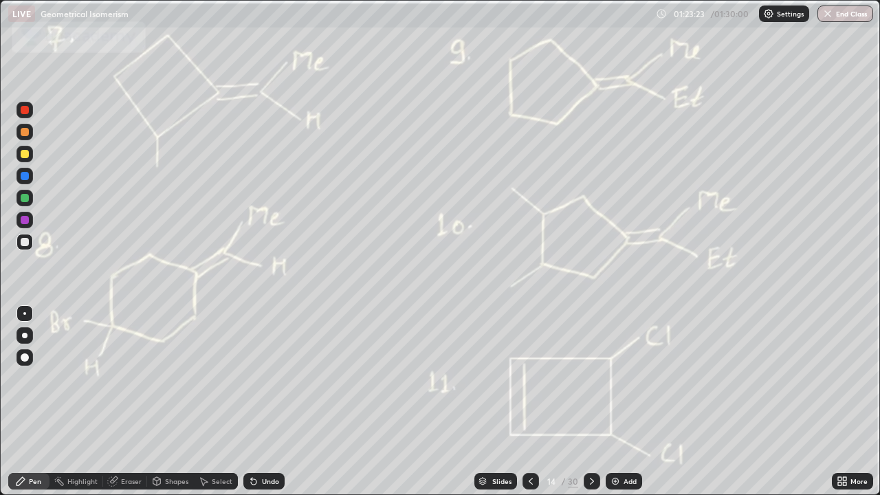
click at [530, 402] on icon at bounding box center [530, 481] width 11 height 11
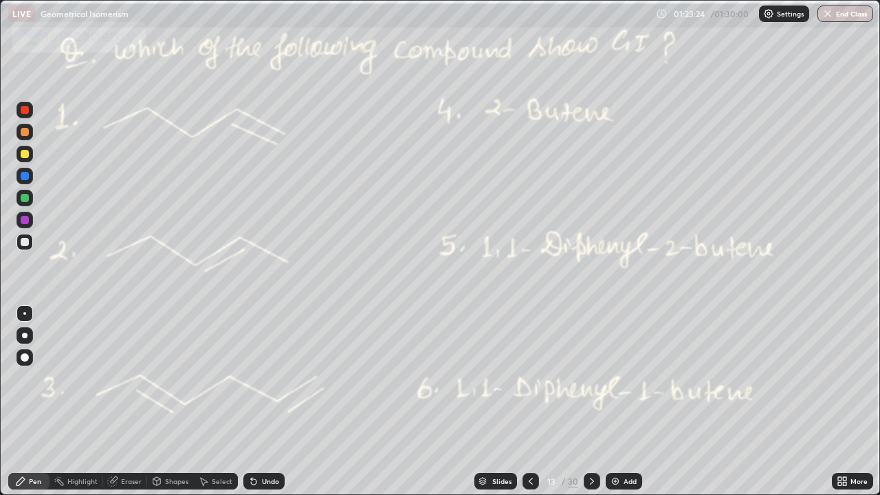
click at [530, 402] on icon at bounding box center [530, 481] width 11 height 11
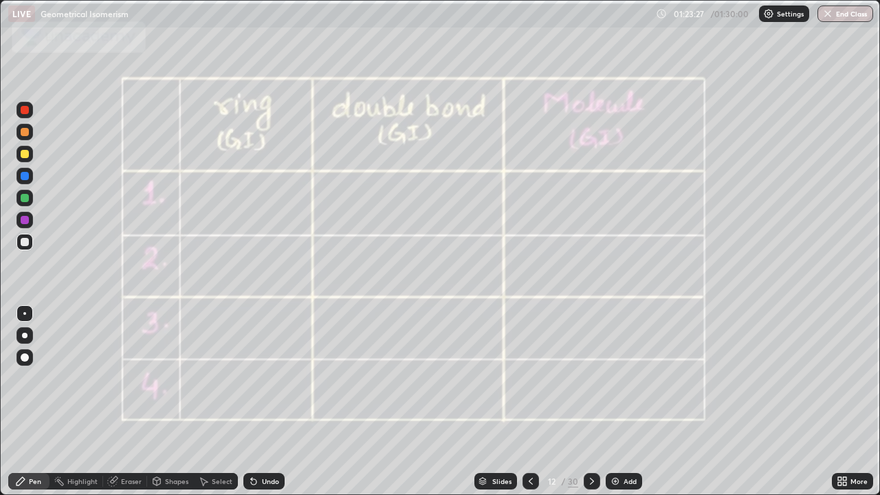
click at [530, 402] on icon at bounding box center [530, 481] width 11 height 11
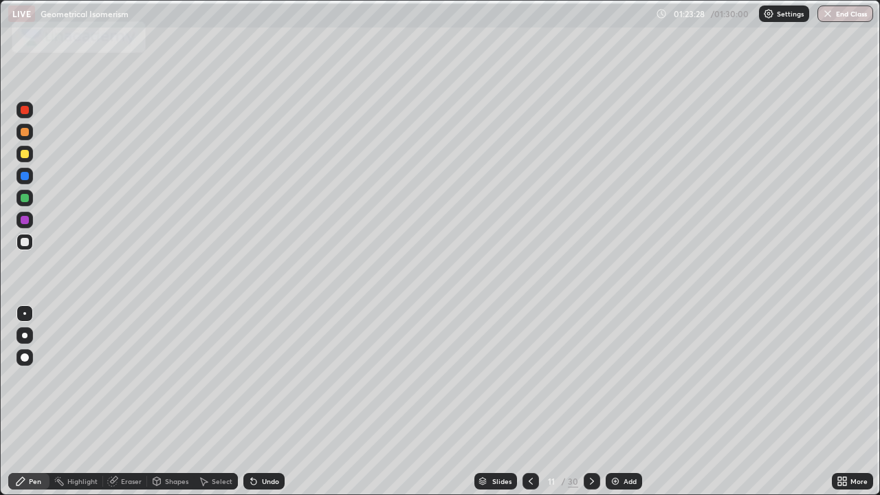
click at [532, 402] on icon at bounding box center [530, 481] width 11 height 11
click at [531, 402] on icon at bounding box center [531, 481] width 4 height 7
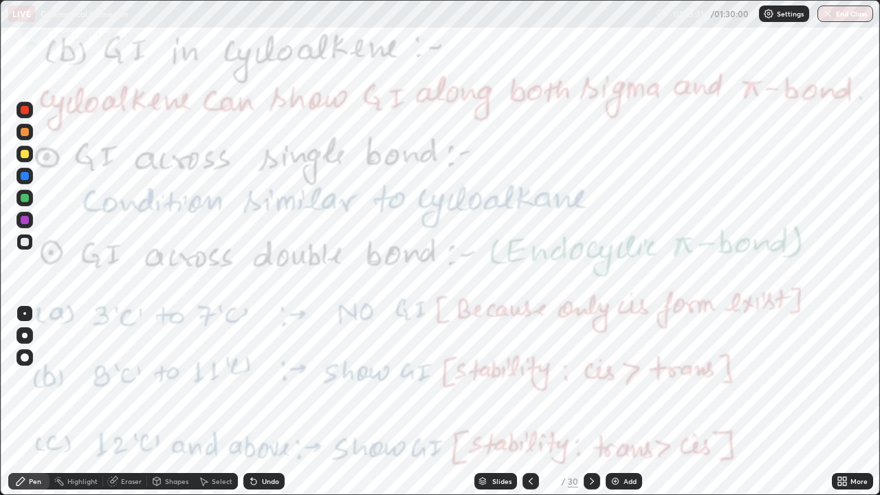
click at [530, 402] on icon at bounding box center [530, 481] width 11 height 11
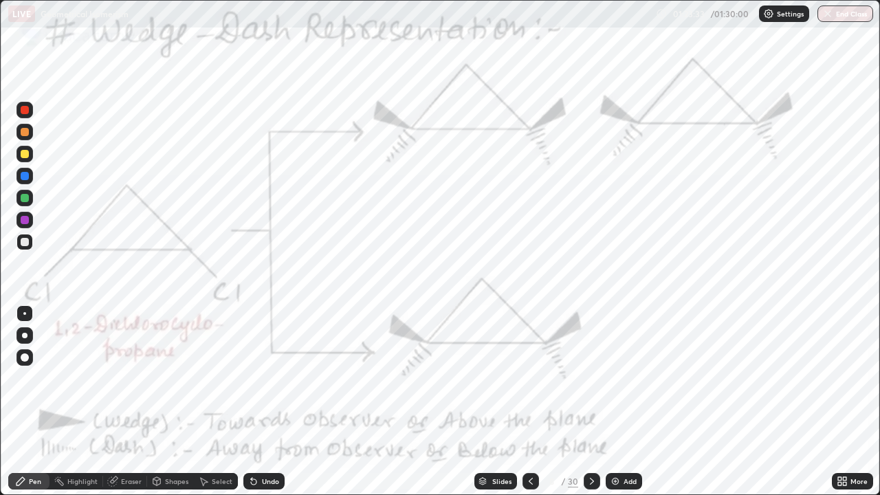
click at [530, 402] on icon at bounding box center [530, 481] width 11 height 11
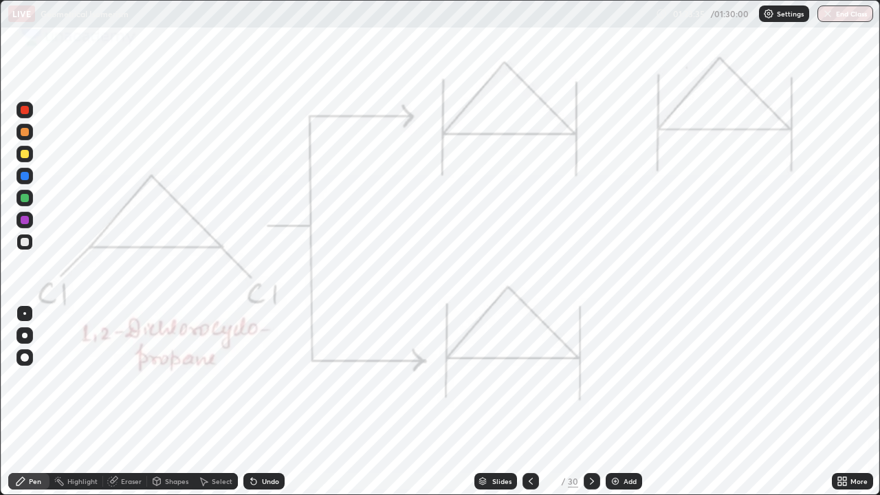
click at [528, 402] on icon at bounding box center [530, 481] width 11 height 11
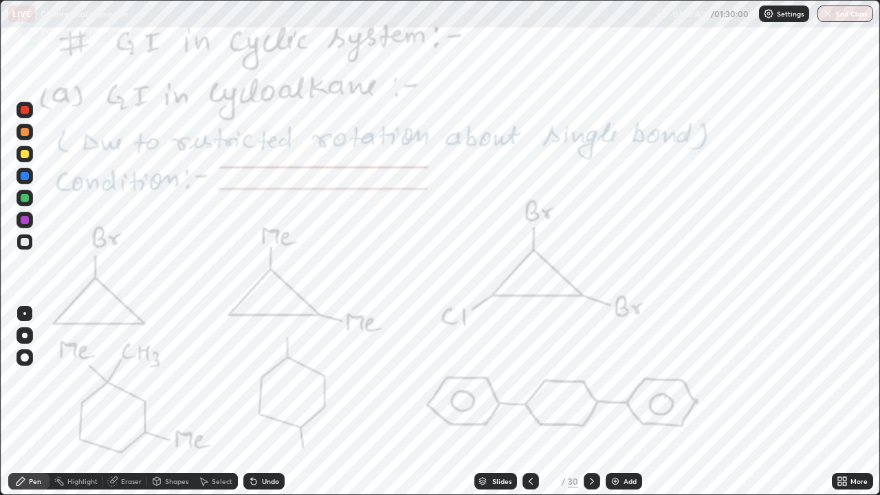
click at [591, 402] on icon at bounding box center [592, 481] width 11 height 11
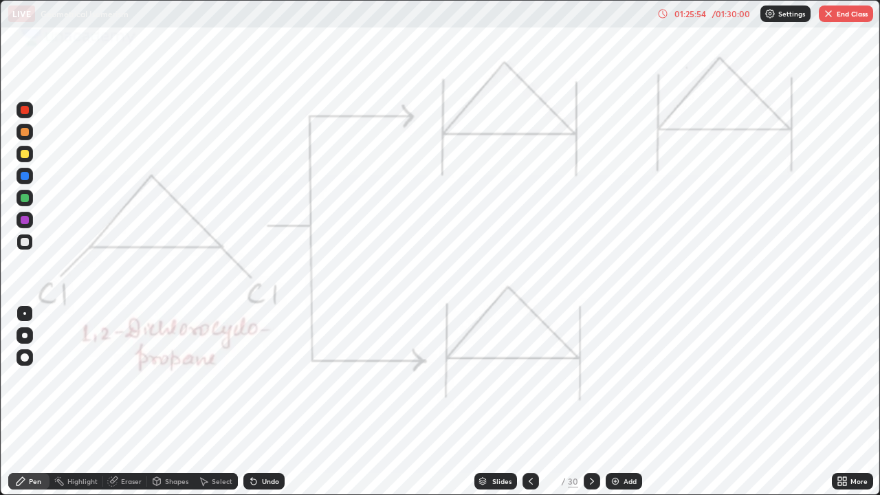
click at [591, 402] on icon at bounding box center [592, 481] width 11 height 11
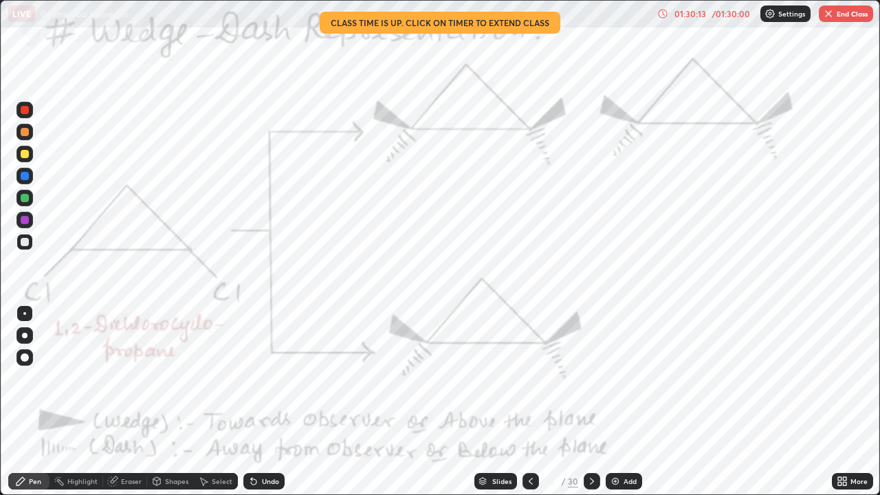
click at [591, 402] on icon at bounding box center [592, 481] width 11 height 11
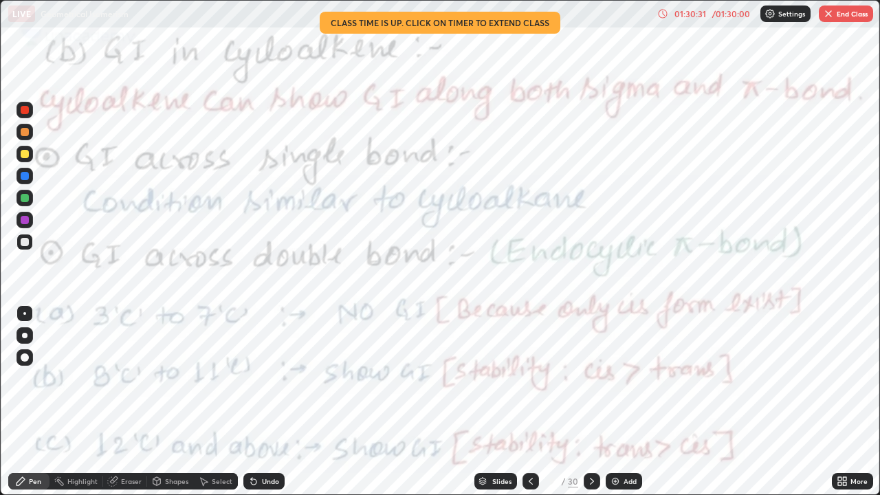
click at [590, 402] on icon at bounding box center [592, 481] width 4 height 7
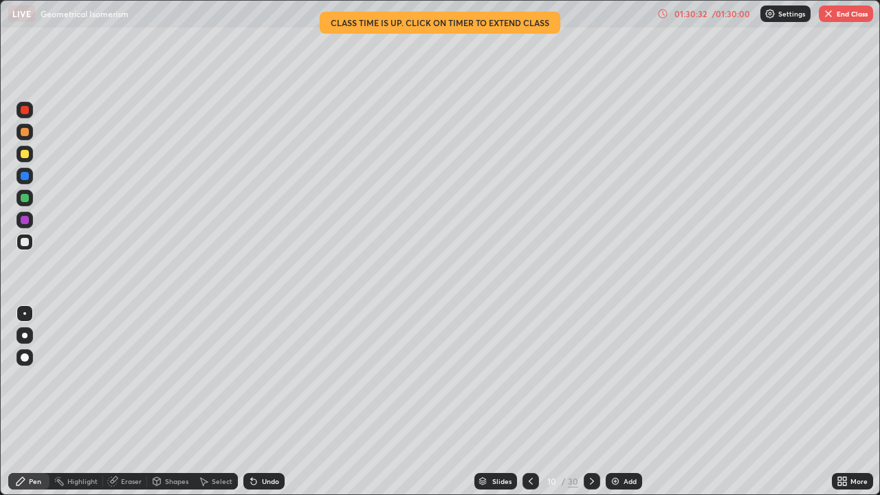
click at [588, 402] on div at bounding box center [592, 482] width 17 height 28
click at [530, 402] on icon at bounding box center [530, 481] width 11 height 11
click at [591, 402] on icon at bounding box center [592, 481] width 11 height 11
click at [591, 402] on icon at bounding box center [592, 481] width 4 height 7
click at [591, 402] on icon at bounding box center [592, 481] width 11 height 11
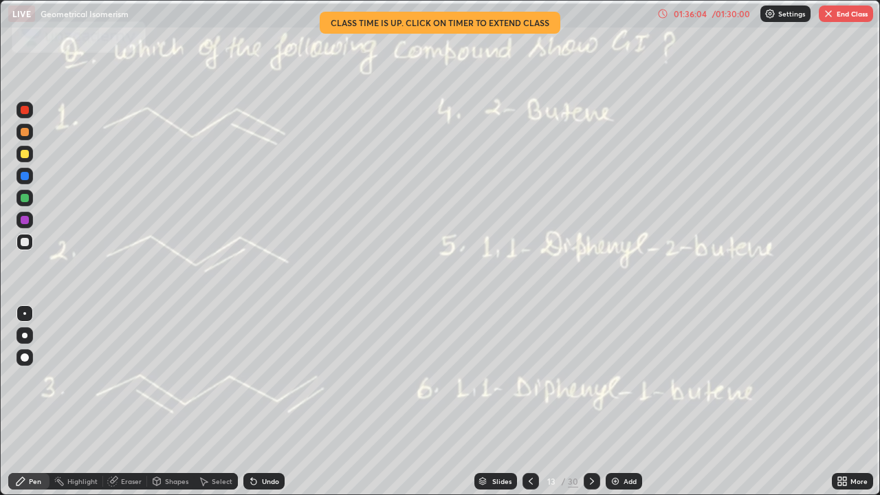
click at [590, 402] on icon at bounding box center [592, 481] width 11 height 11
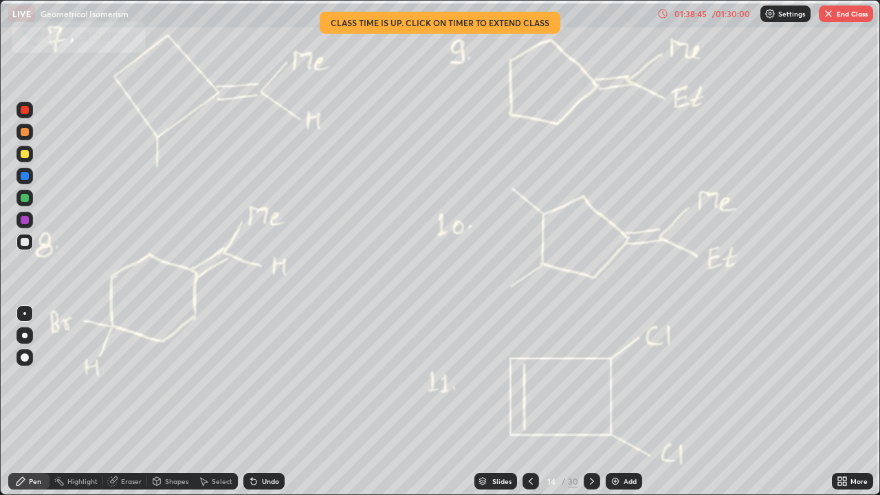
click at [591, 402] on icon at bounding box center [592, 481] width 4 height 7
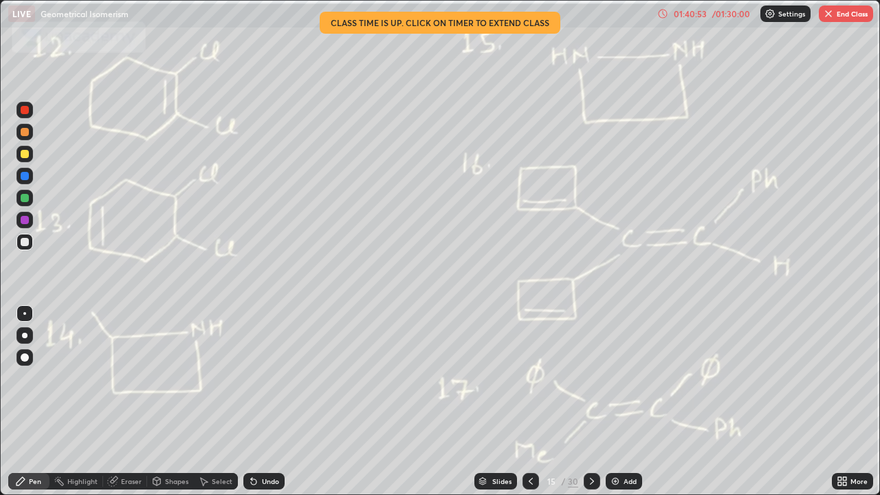
click at [590, 402] on icon at bounding box center [592, 481] width 11 height 11
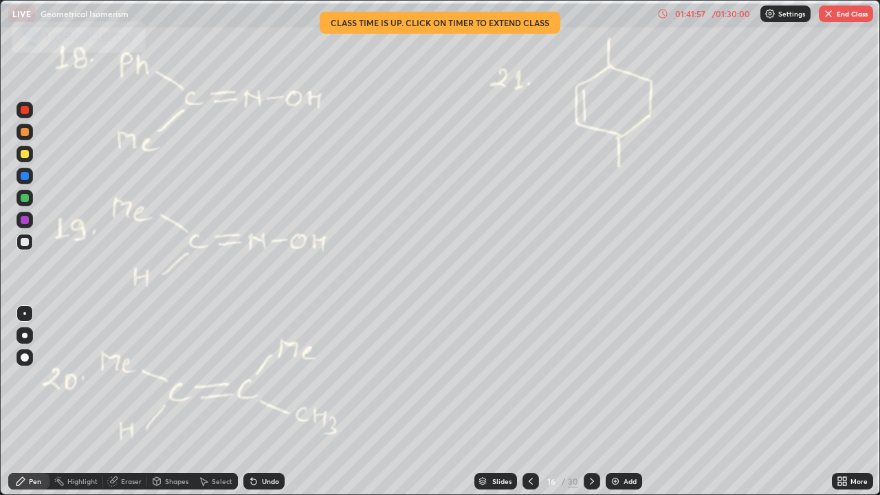
click at [589, 402] on icon at bounding box center [592, 481] width 11 height 11
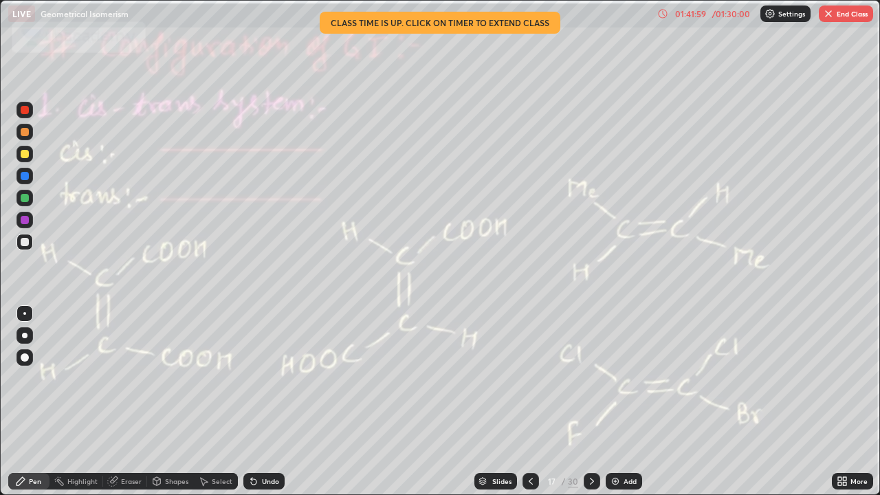
click at [592, 402] on icon at bounding box center [592, 481] width 11 height 11
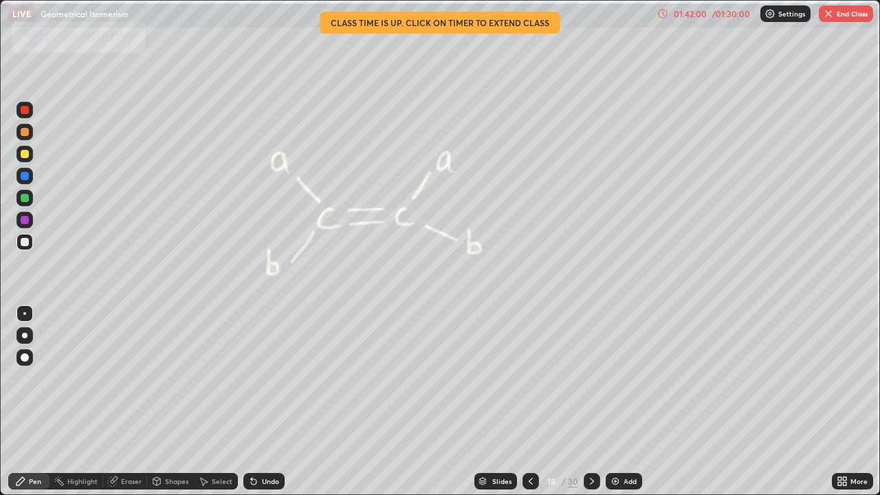
click at [591, 402] on icon at bounding box center [592, 481] width 11 height 11
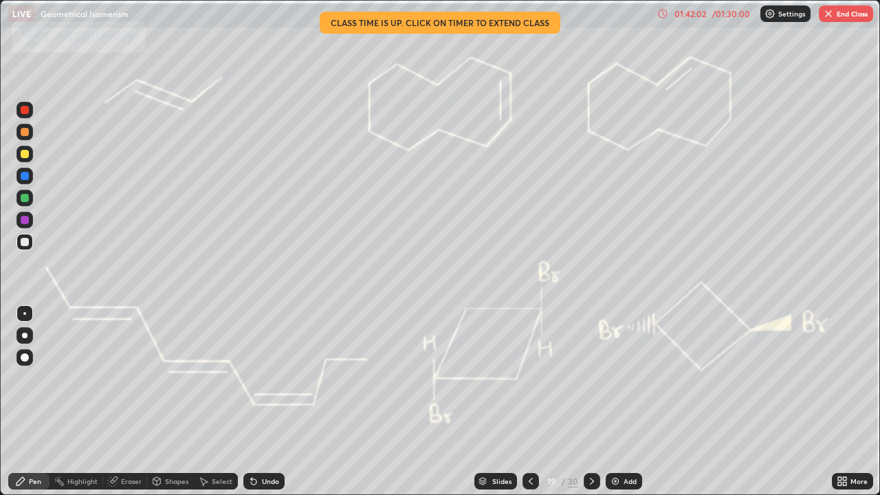
click at [591, 402] on icon at bounding box center [592, 481] width 11 height 11
click at [847, 21] on button "End Class" at bounding box center [846, 14] width 54 height 17
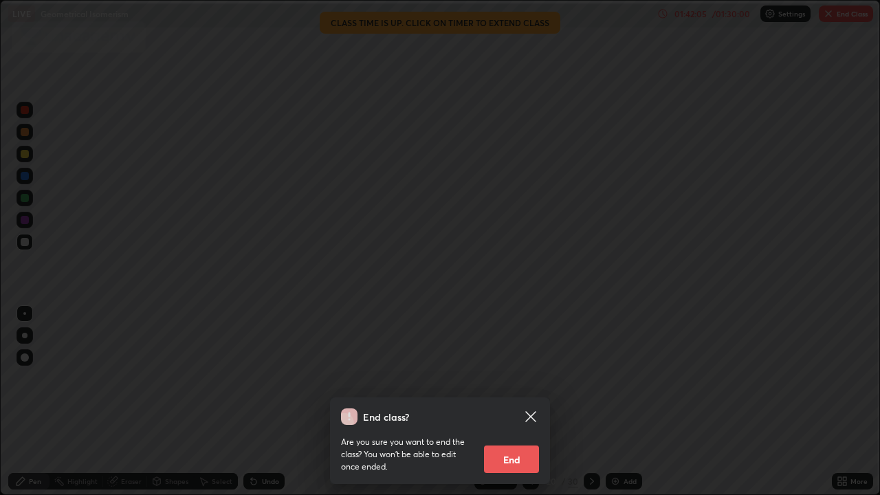
click at [530, 402] on button "End" at bounding box center [511, 460] width 55 height 28
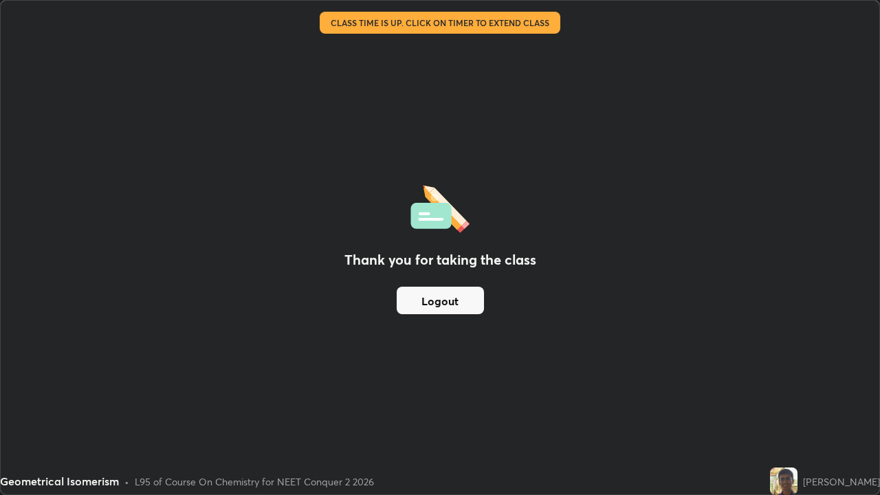
click at [464, 310] on button "Logout" at bounding box center [440, 301] width 87 height 28
click at [466, 312] on button "Logout" at bounding box center [440, 301] width 87 height 28
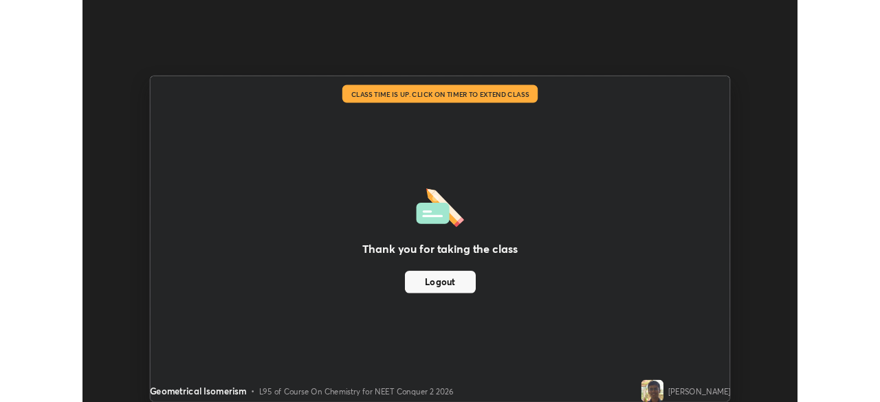
scroll to position [68371, 67893]
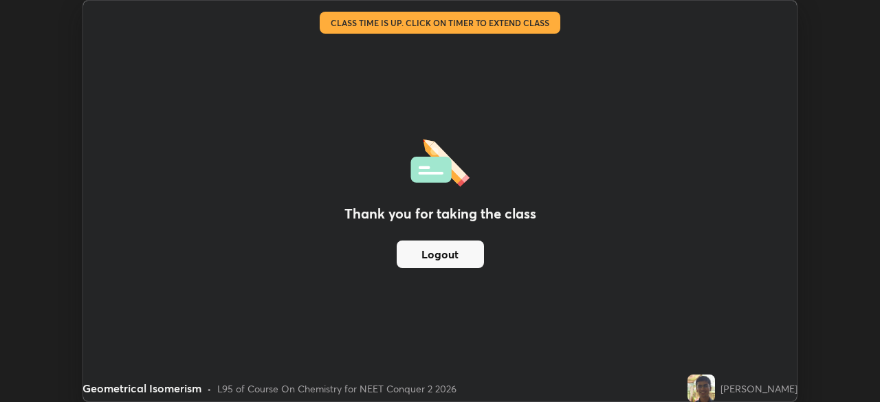
click at [457, 261] on button "Logout" at bounding box center [440, 255] width 87 height 28
click at [441, 257] on button "Logout" at bounding box center [440, 255] width 87 height 28
